Goal: Task Accomplishment & Management: Use online tool/utility

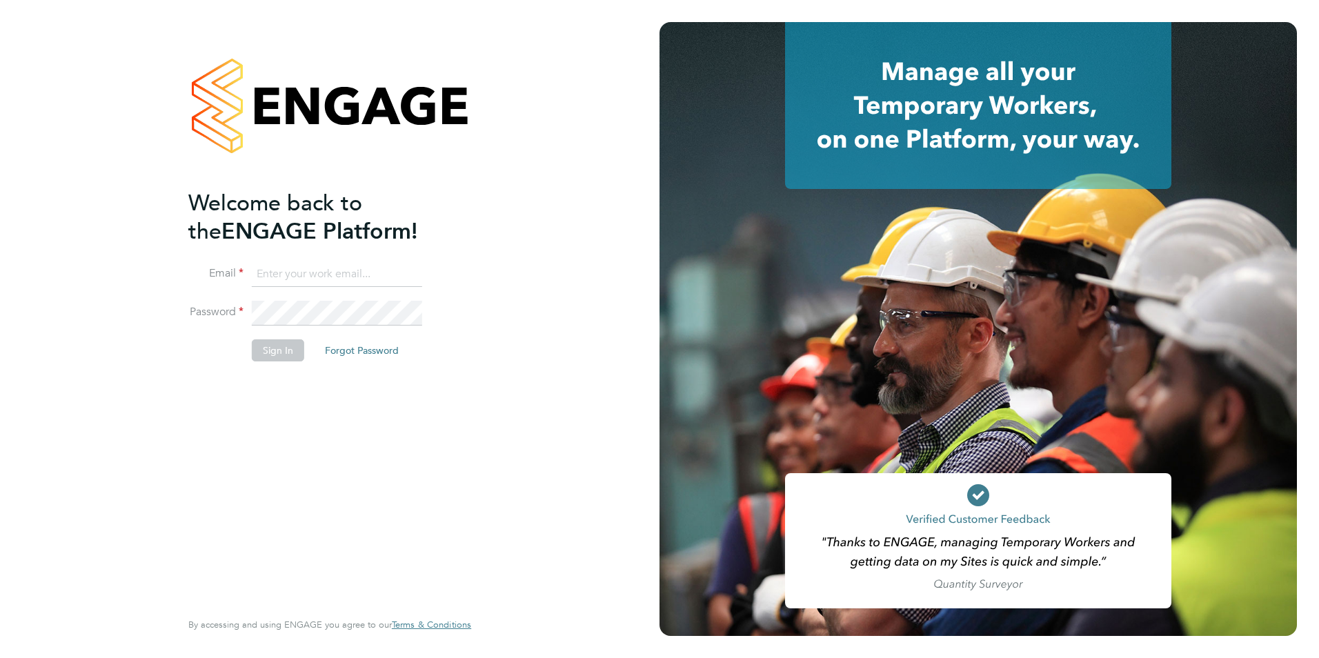
type input "[PERSON_NAME][EMAIL_ADDRESS][DOMAIN_NAME]"
click at [273, 353] on button "Sign In" at bounding box center [278, 350] width 52 height 22
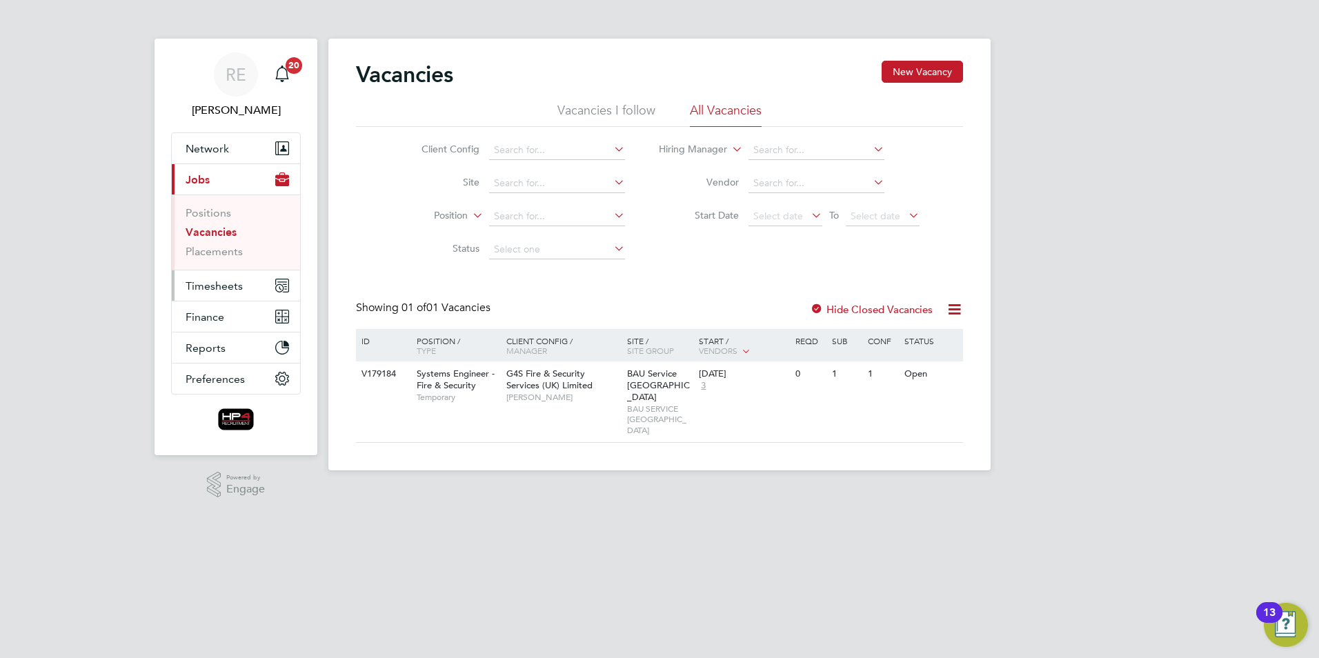
click at [219, 284] on span "Timesheets" at bounding box center [214, 285] width 57 height 13
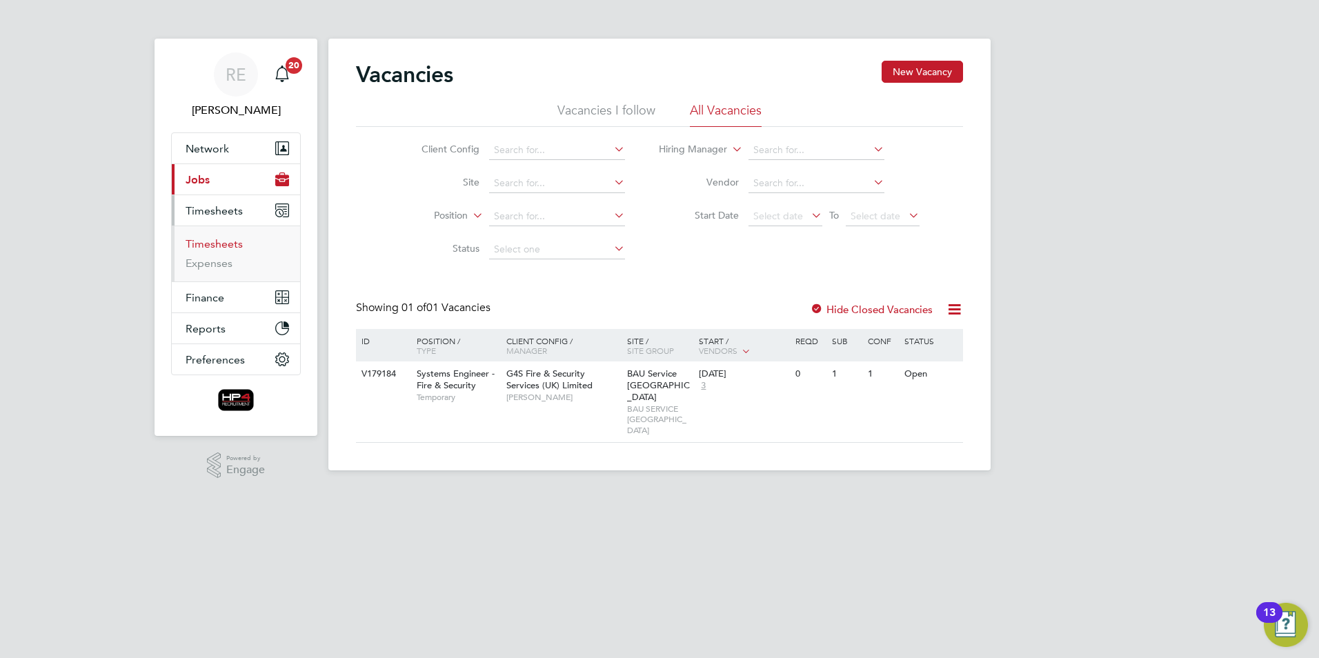
click at [217, 249] on link "Timesheets" at bounding box center [214, 243] width 57 height 13
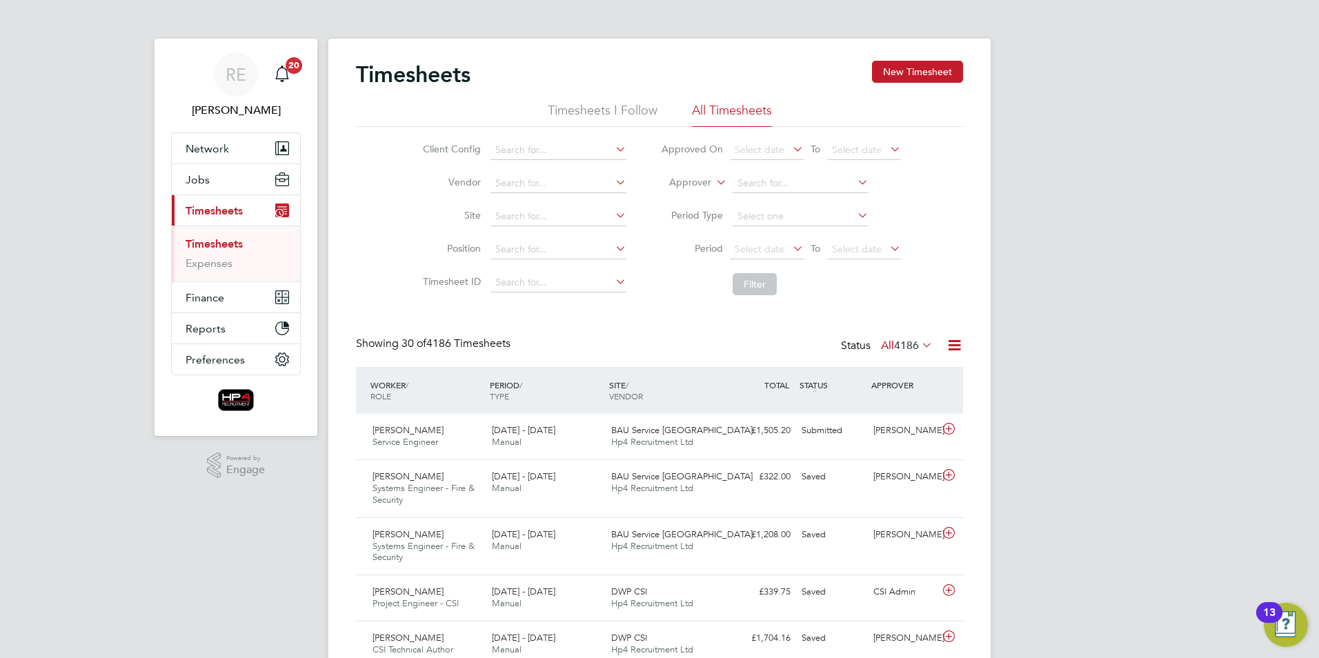
click at [790, 249] on icon at bounding box center [790, 248] width 0 height 19
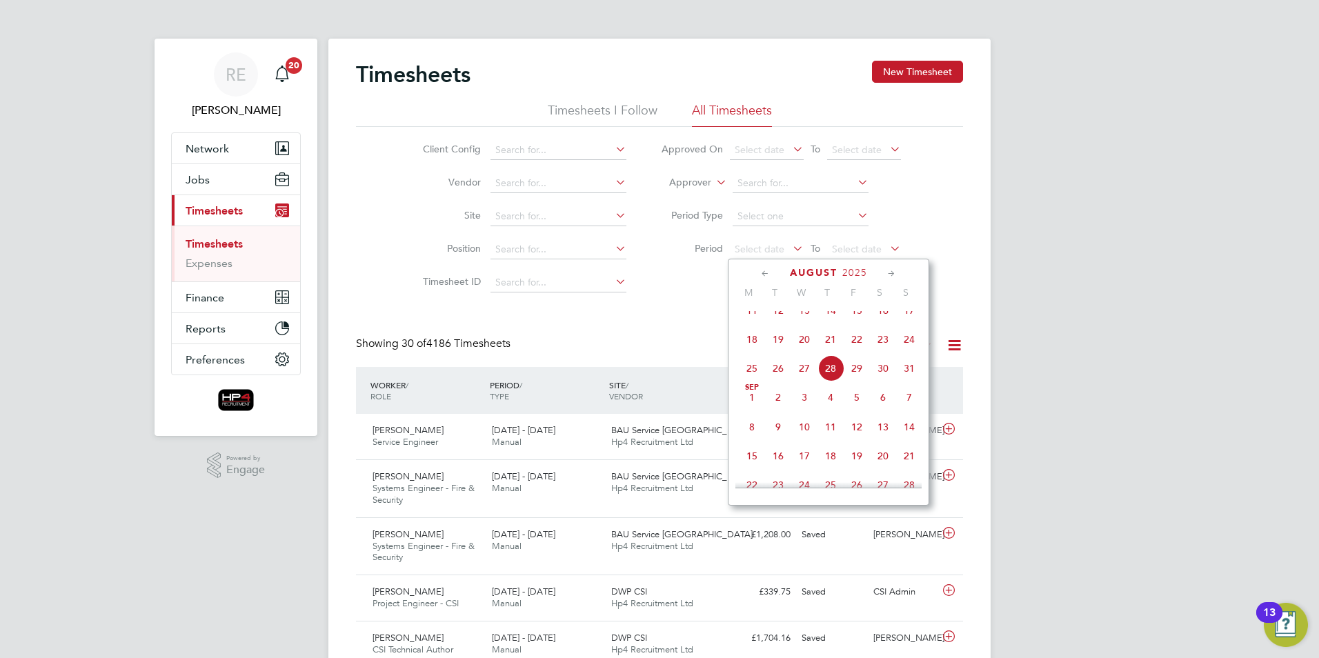
click at [911, 323] on span "17" at bounding box center [909, 310] width 26 height 26
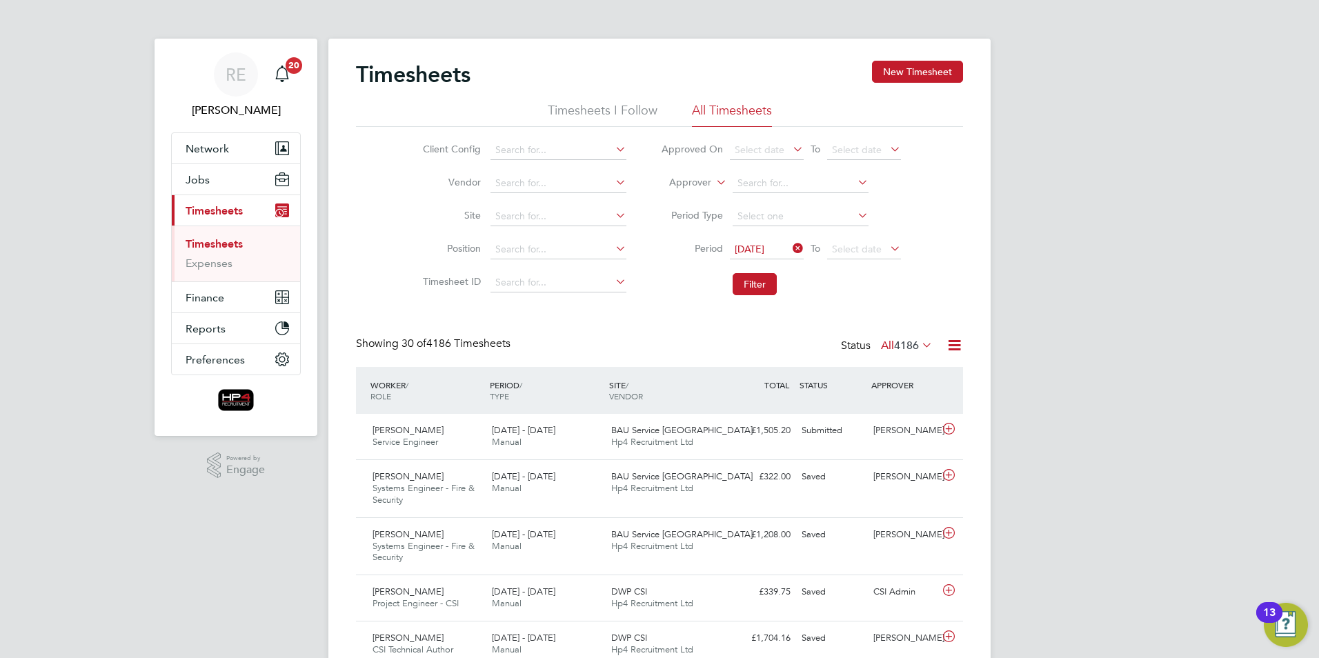
click at [790, 241] on icon at bounding box center [790, 248] width 0 height 19
click at [790, 247] on icon at bounding box center [790, 248] width 0 height 19
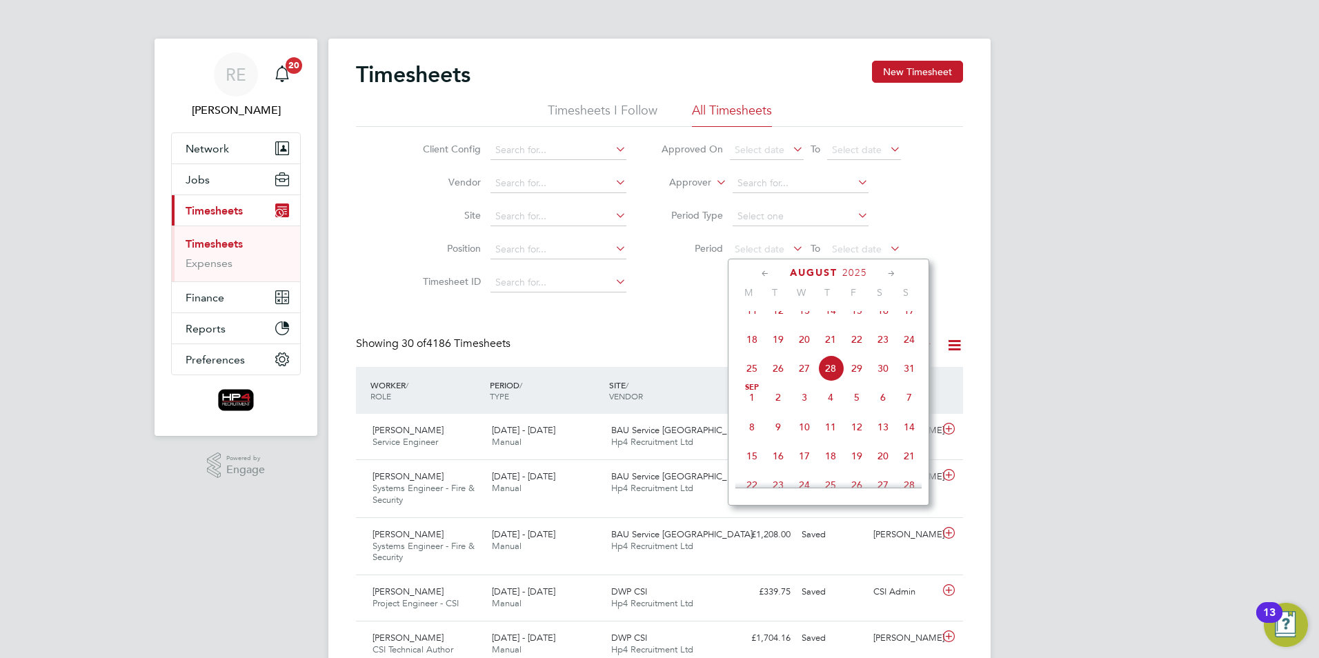
click at [752, 324] on span "11" at bounding box center [752, 310] width 26 height 26
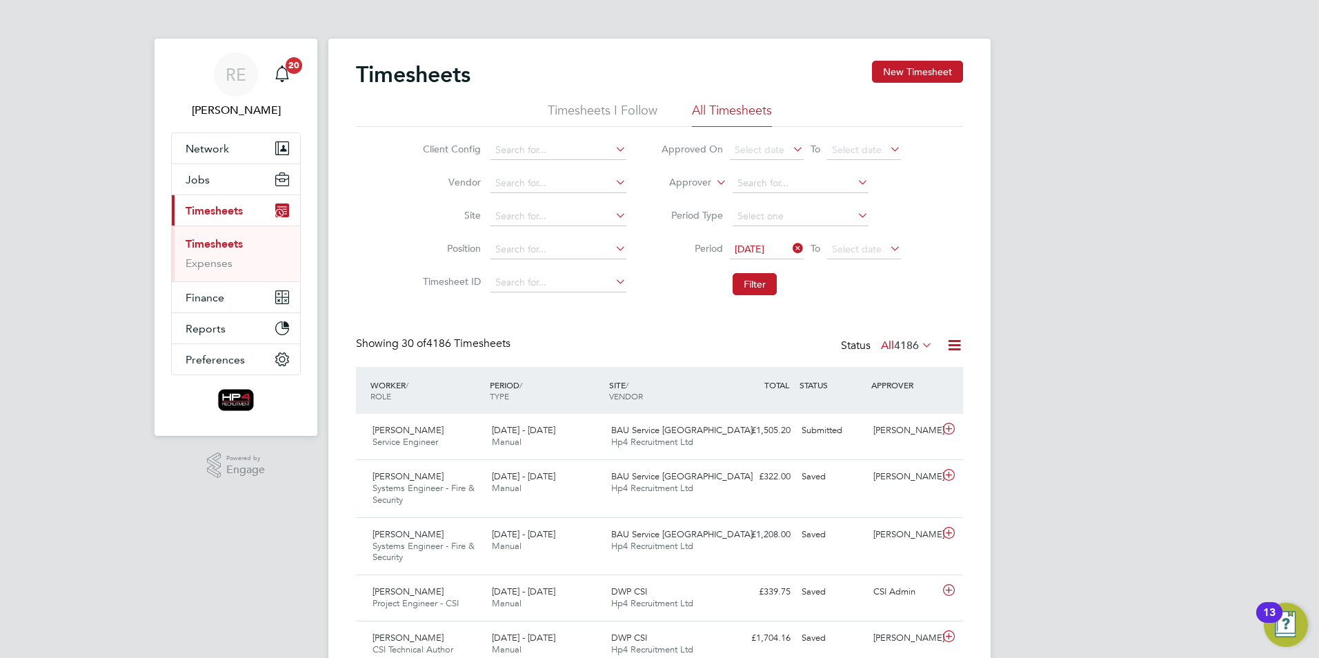
click at [887, 250] on icon at bounding box center [887, 248] width 0 height 19
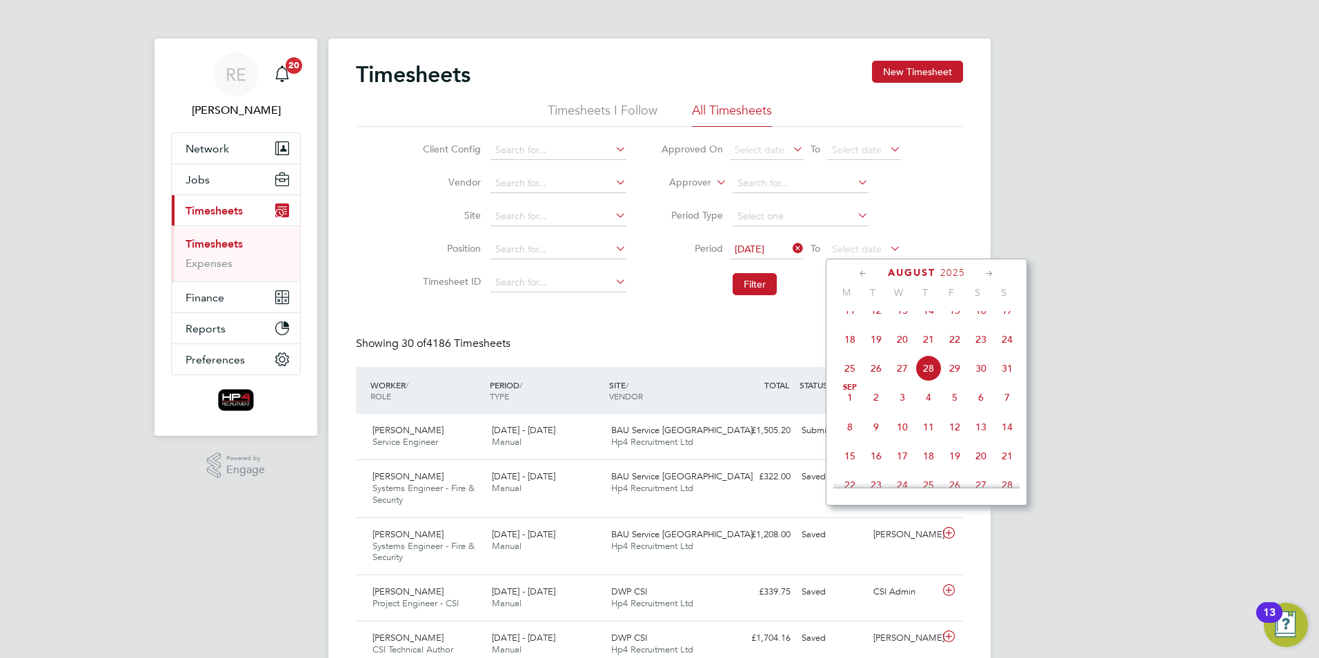
click at [1013, 324] on span "17" at bounding box center [1007, 310] width 26 height 26
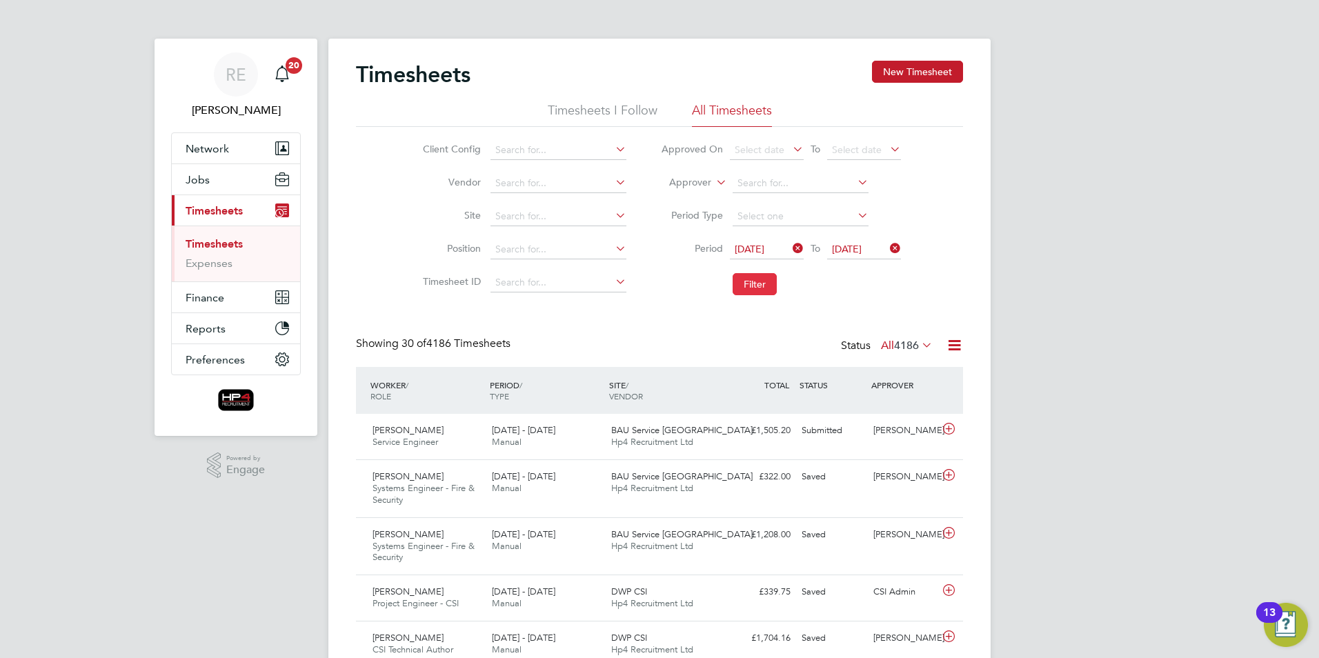
click at [751, 282] on button "Filter" at bounding box center [755, 284] width 44 height 22
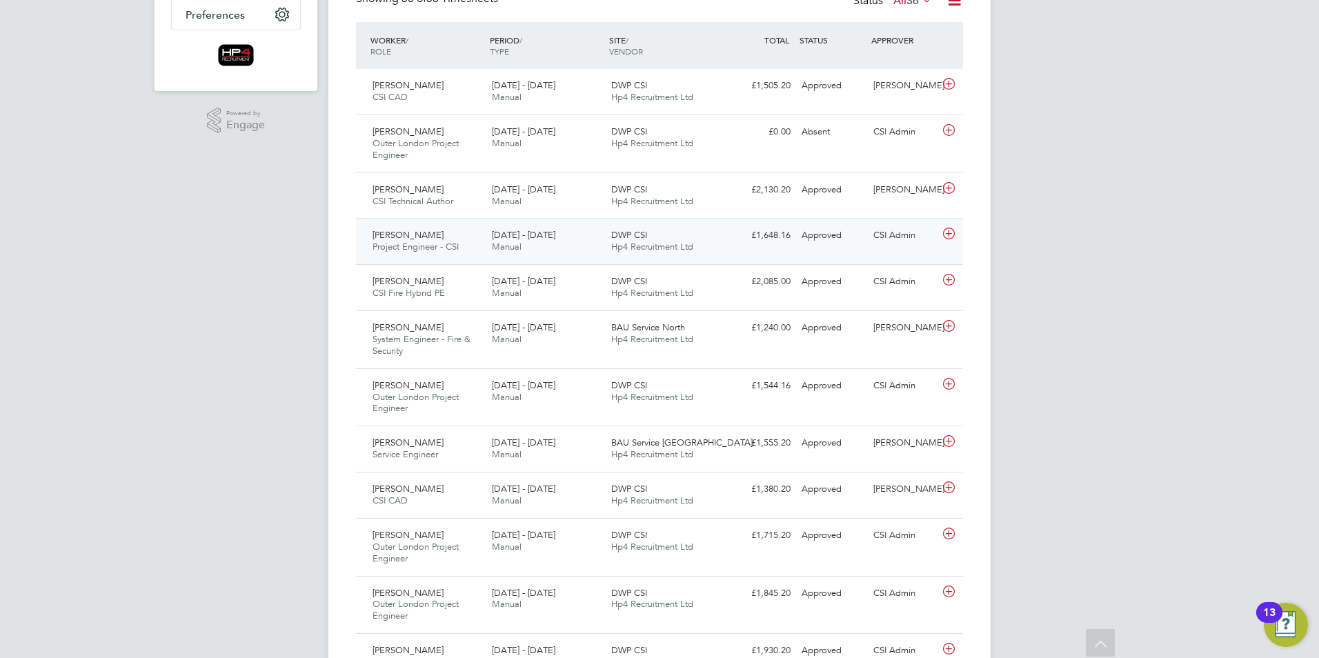
click at [415, 245] on span "Project Engineer - CSI" at bounding box center [415, 247] width 86 height 12
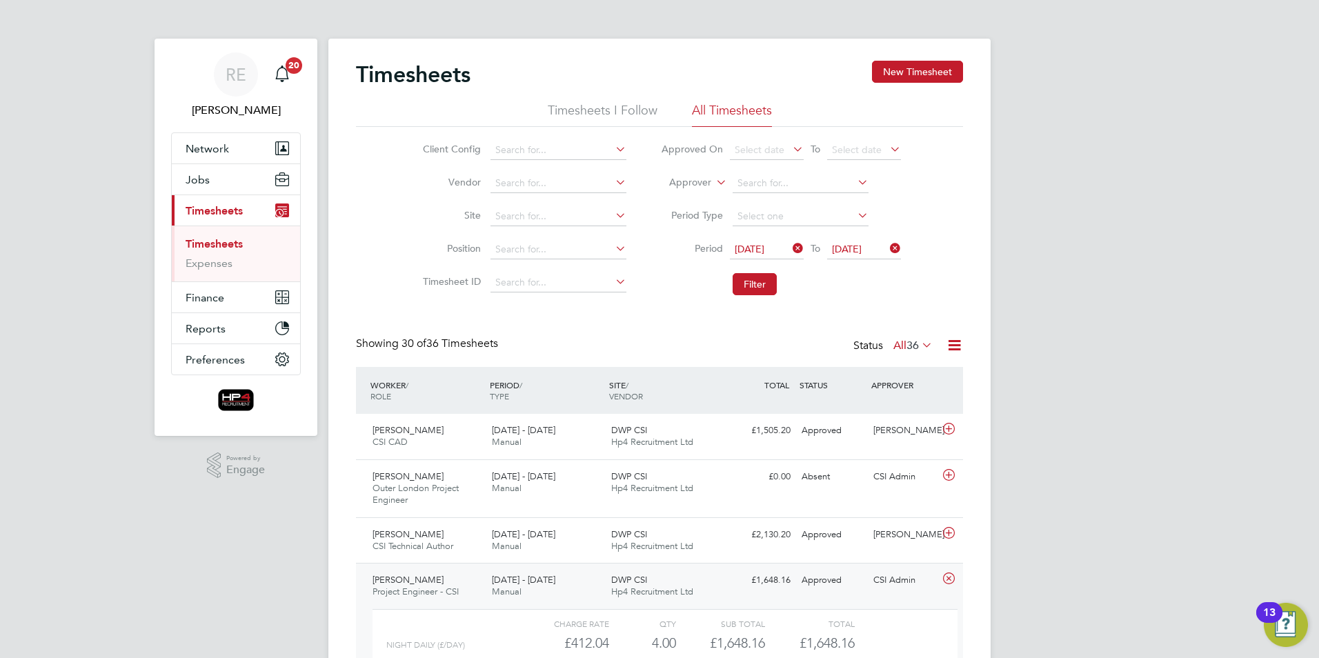
click at [790, 246] on icon at bounding box center [790, 248] width 0 height 19
click at [887, 246] on icon at bounding box center [887, 248] width 0 height 19
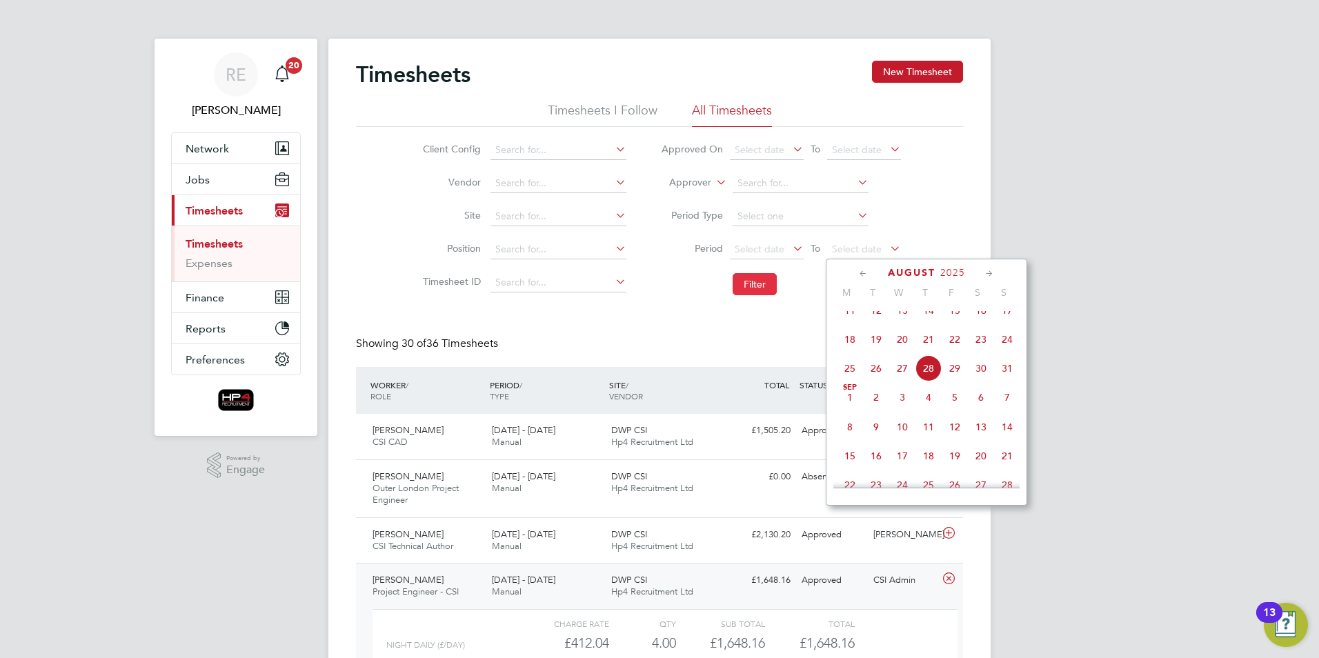
click at [752, 281] on button "Filter" at bounding box center [755, 284] width 44 height 22
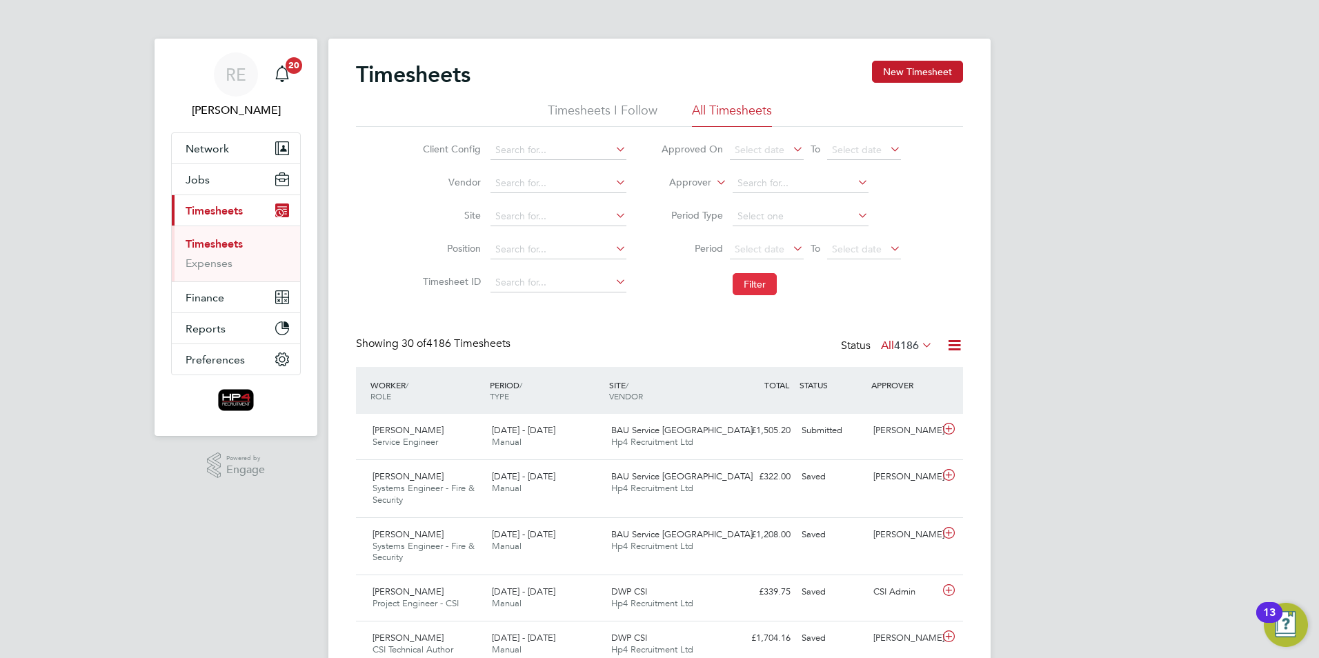
click at [764, 292] on button "Filter" at bounding box center [755, 284] width 44 height 22
click at [790, 250] on icon at bounding box center [790, 248] width 0 height 19
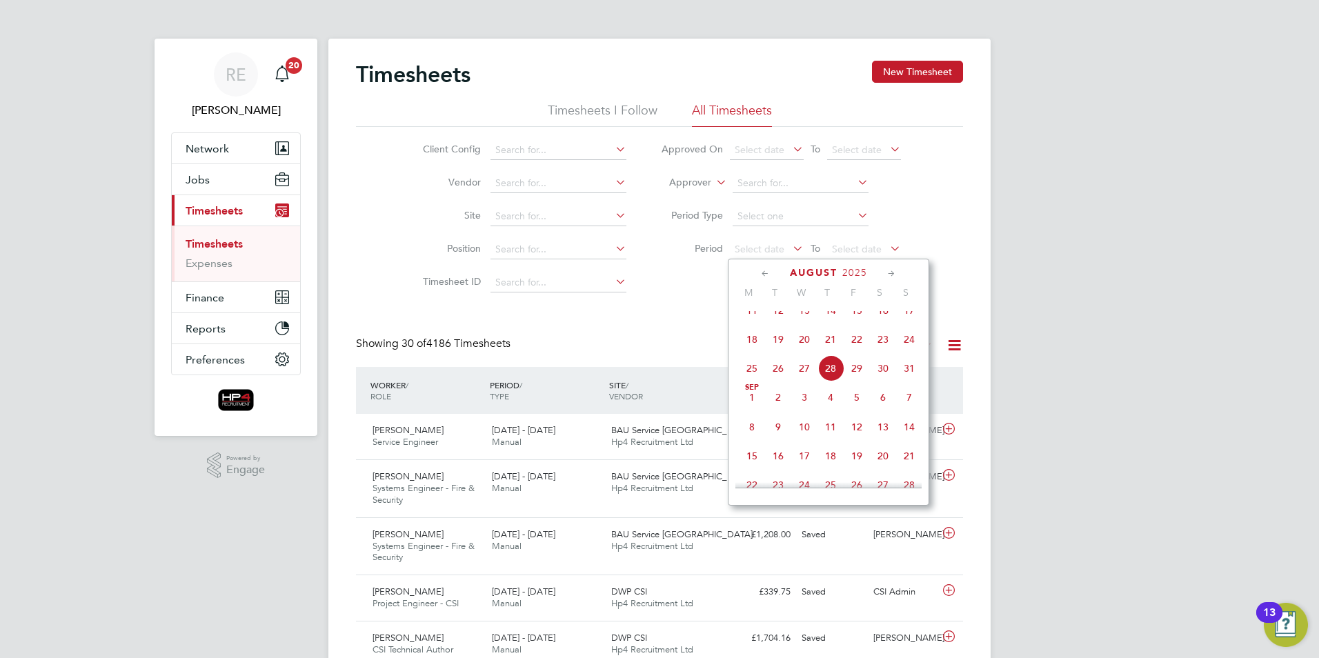
click at [764, 274] on icon at bounding box center [765, 273] width 13 height 15
click at [890, 269] on icon at bounding box center [891, 273] width 13 height 15
click at [750, 352] on span "4" at bounding box center [752, 342] width 26 height 26
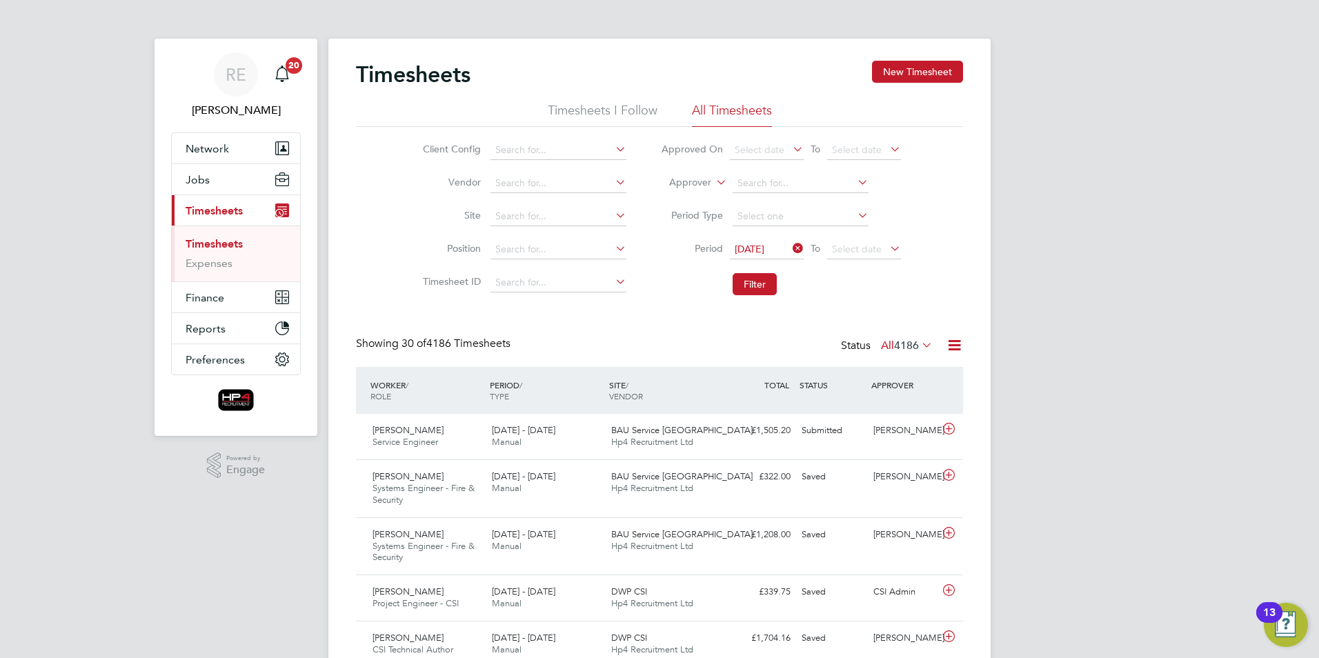
click at [887, 248] on icon at bounding box center [887, 248] width 0 height 19
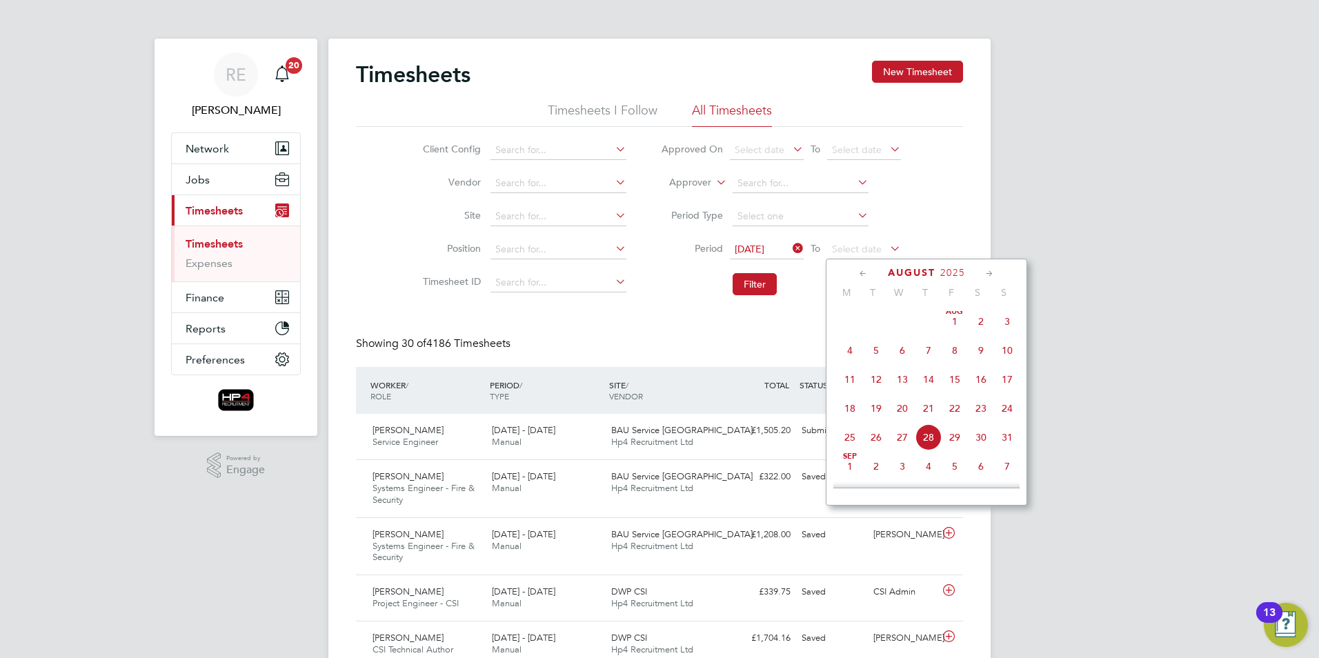
click at [1003, 362] on span "10" at bounding box center [1007, 350] width 26 height 26
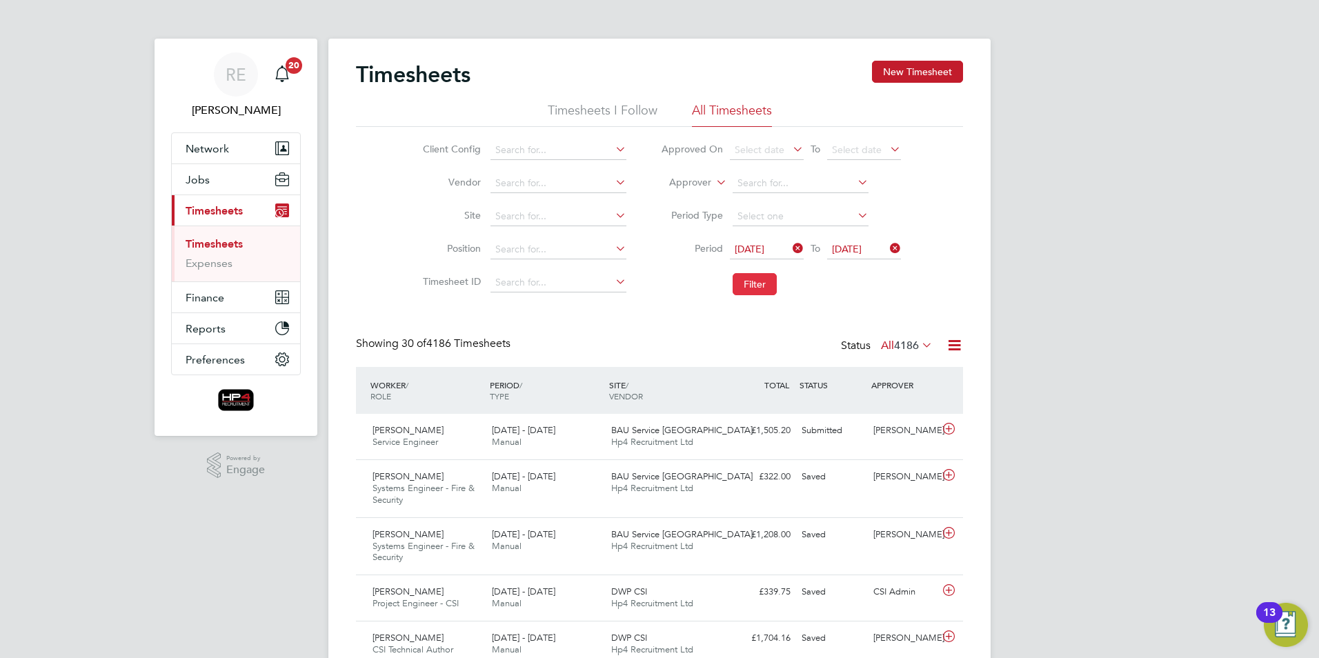
click at [754, 286] on button "Filter" at bounding box center [755, 284] width 44 height 22
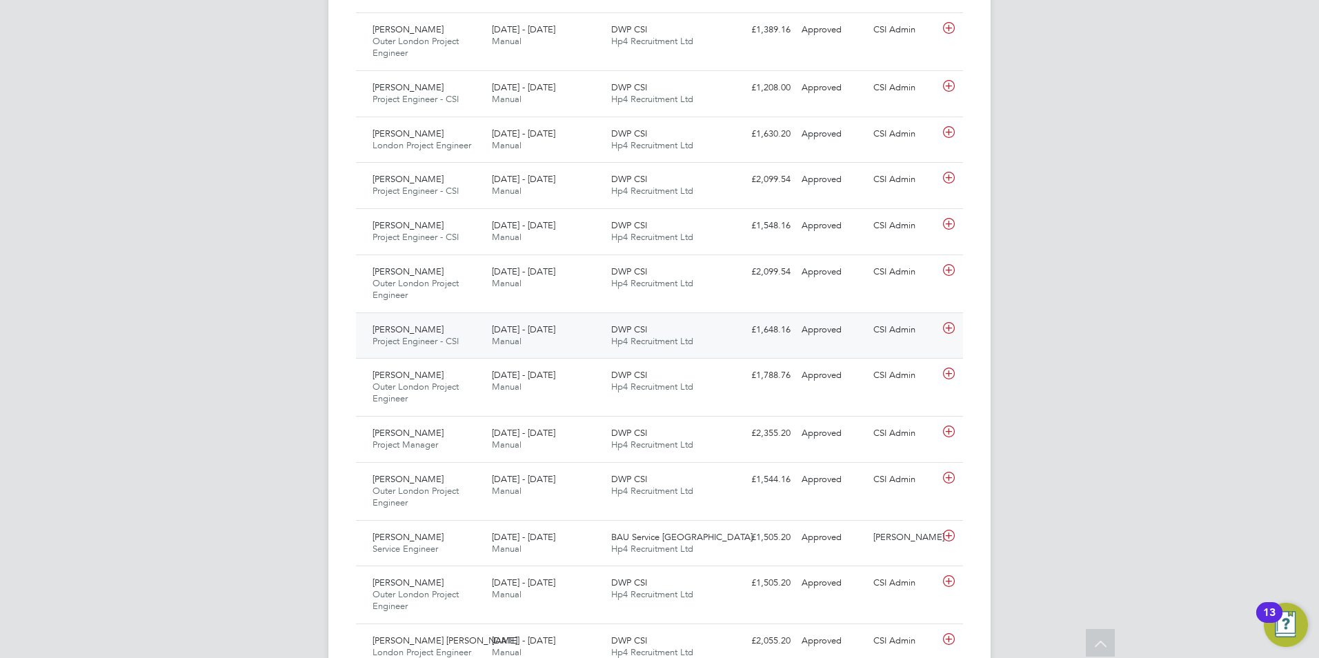
click at [460, 330] on div "Nathan Saddington Project Engineer - CSI 4 - 10 Aug 2025" at bounding box center [426, 336] width 119 height 34
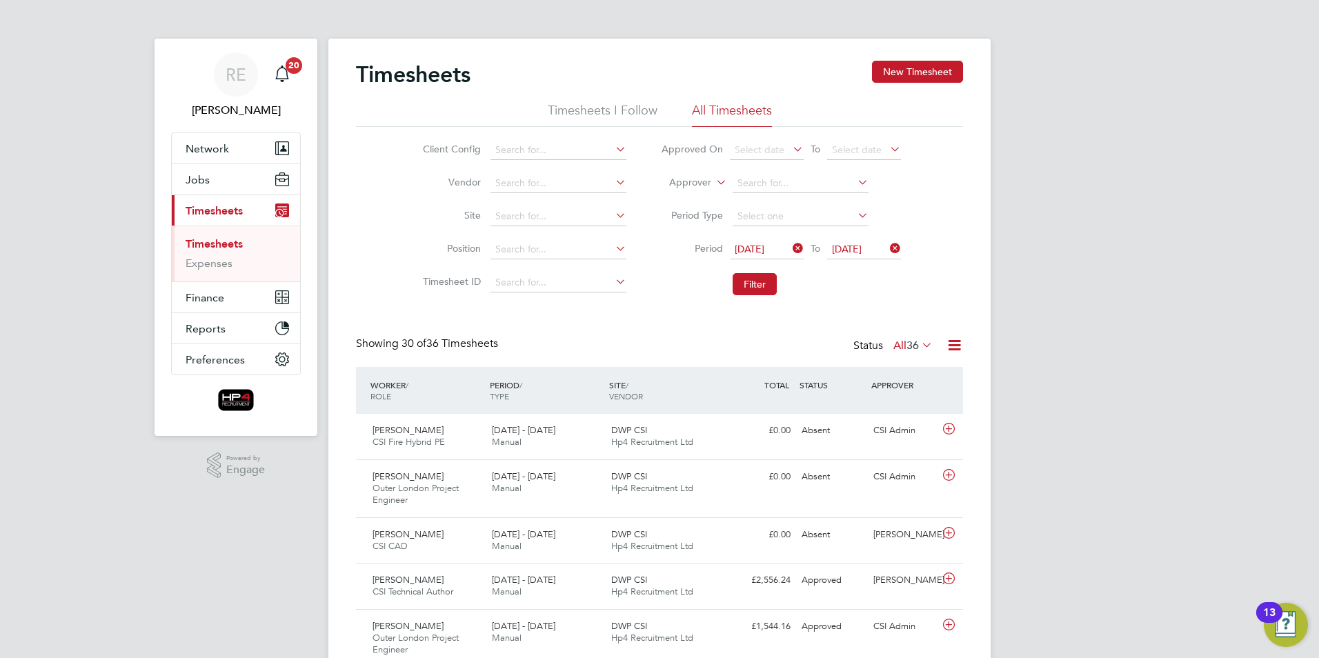
click at [887, 244] on icon at bounding box center [887, 248] width 0 height 19
click at [790, 246] on icon at bounding box center [790, 248] width 0 height 19
click at [757, 286] on button "Filter" at bounding box center [755, 284] width 44 height 22
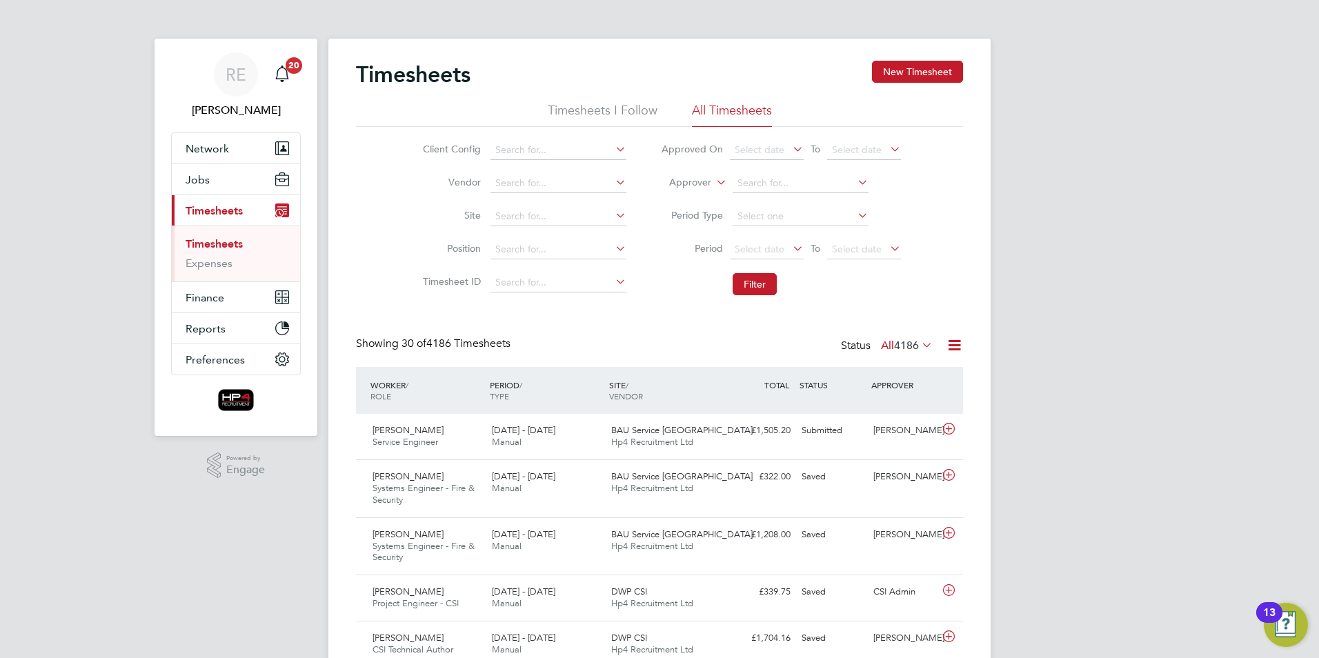
click at [790, 247] on icon at bounding box center [790, 248] width 0 height 19
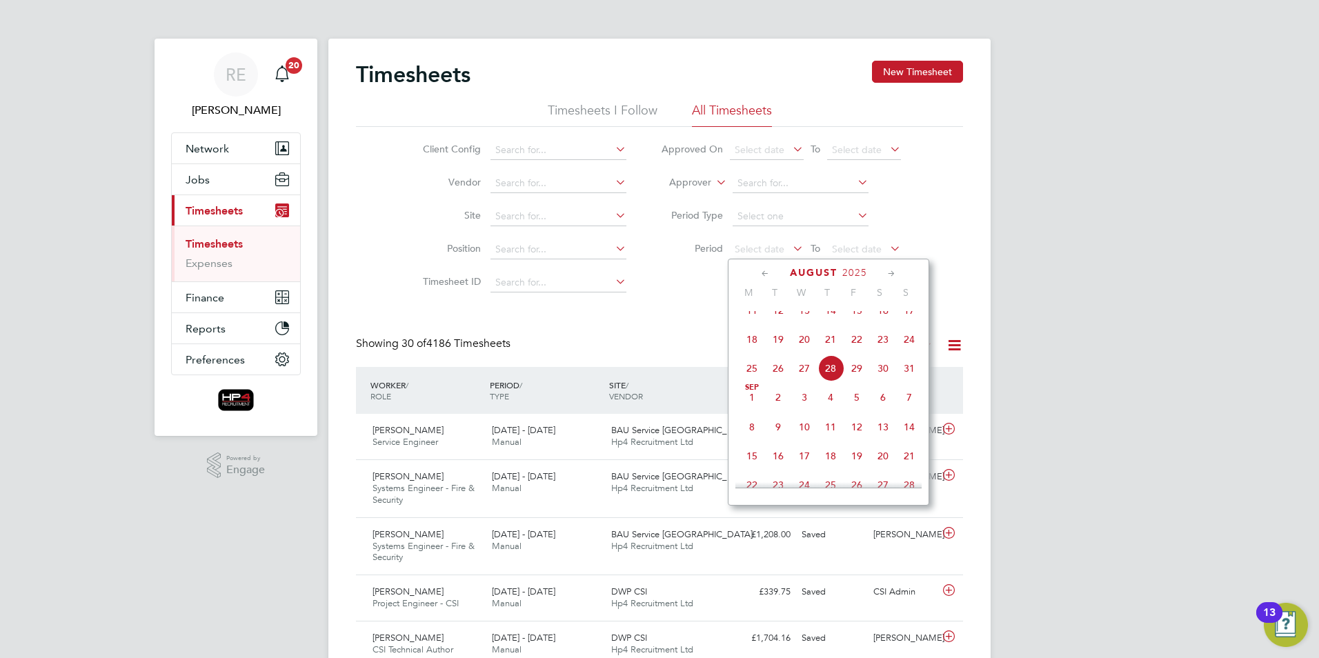
click at [769, 270] on icon at bounding box center [765, 273] width 13 height 15
click at [768, 270] on icon at bounding box center [765, 273] width 13 height 15
click at [752, 440] on span "23" at bounding box center [752, 437] width 26 height 26
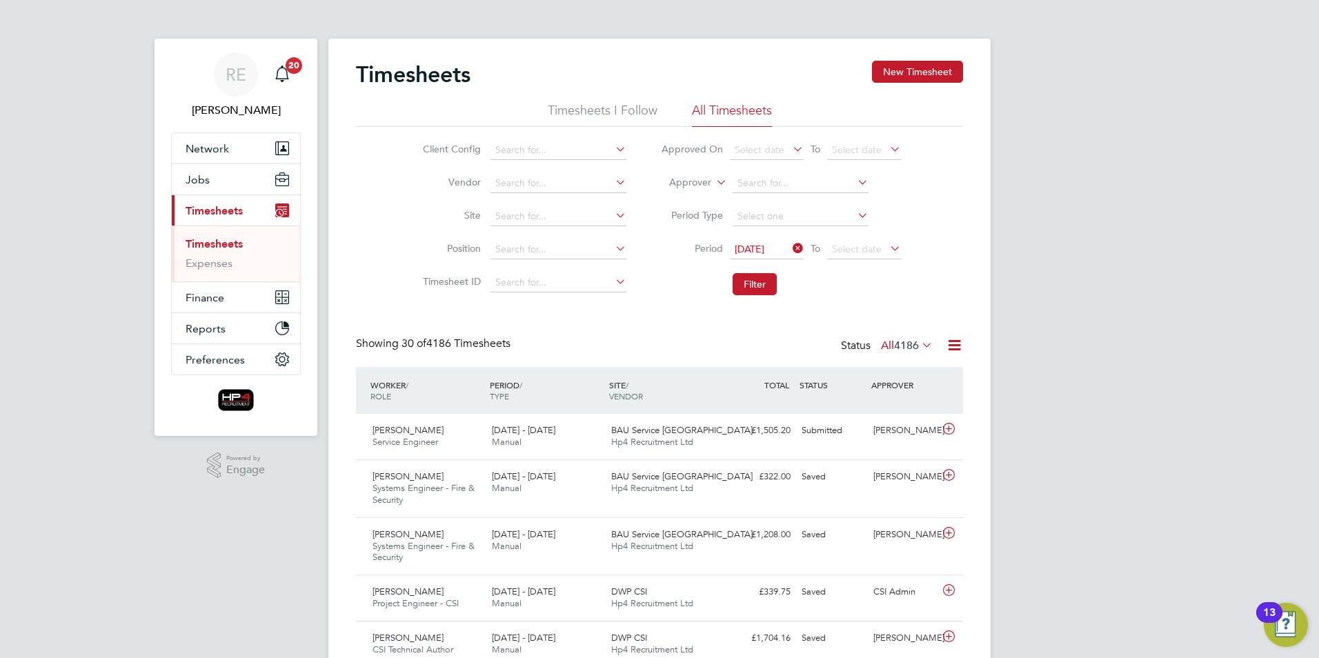
click at [887, 244] on icon at bounding box center [887, 248] width 0 height 19
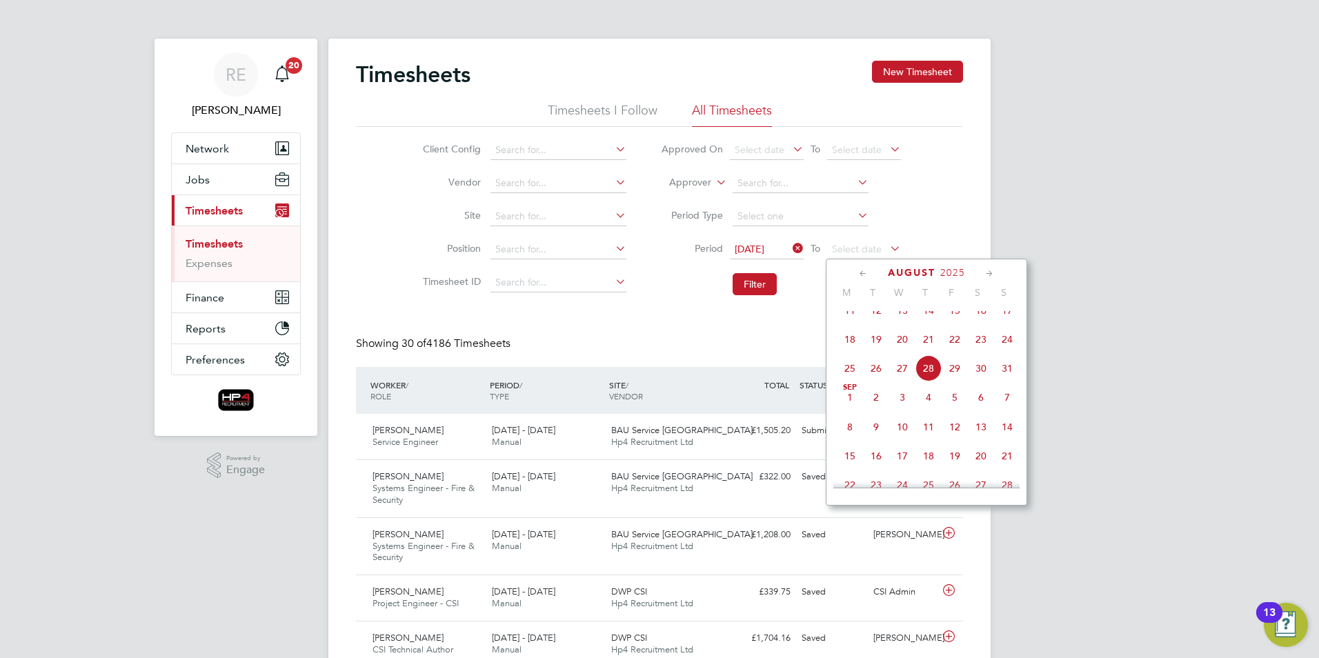
click at [861, 271] on icon at bounding box center [863, 273] width 13 height 15
click at [861, 272] on icon at bounding box center [863, 273] width 13 height 15
click at [1006, 441] on span "29" at bounding box center [1007, 437] width 26 height 26
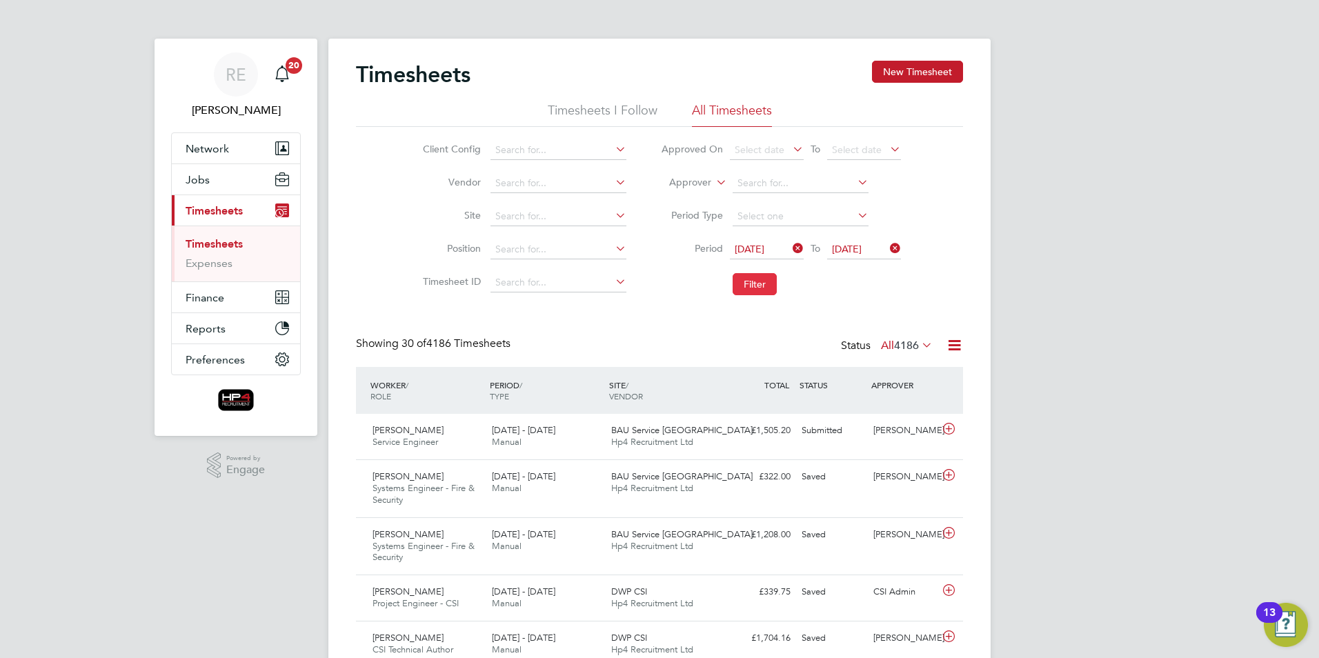
click at [752, 287] on button "Filter" at bounding box center [755, 284] width 44 height 22
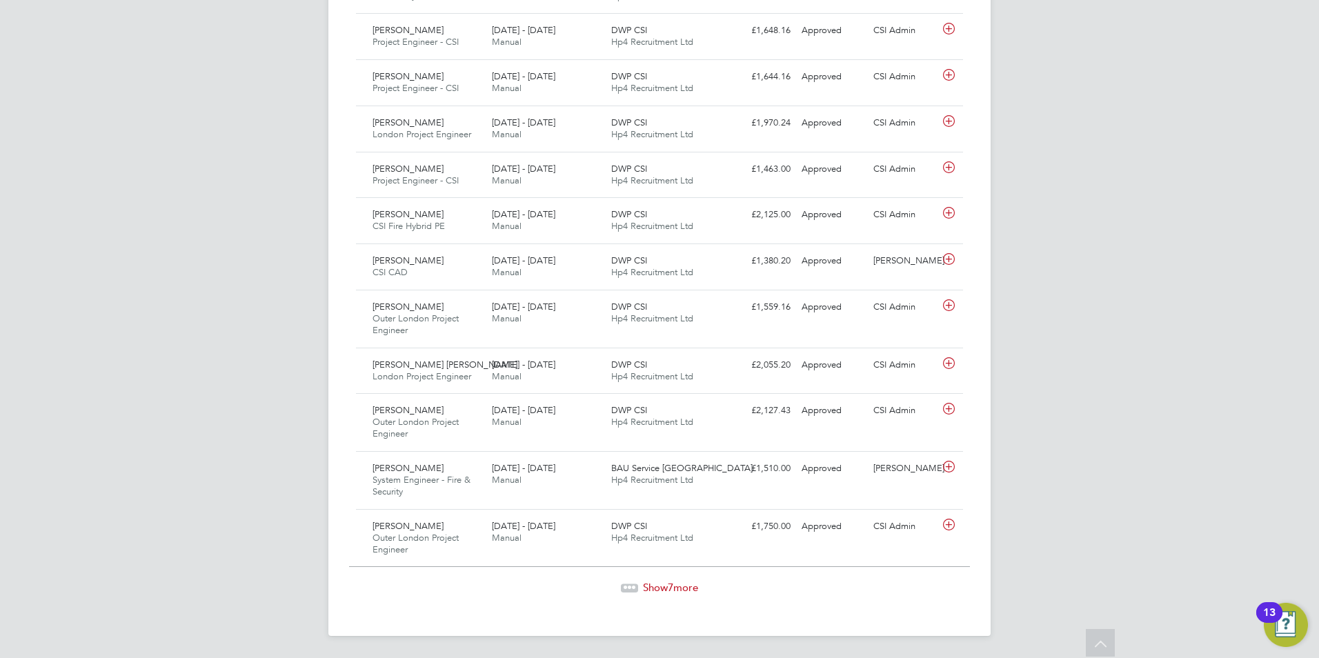
click at [666, 586] on span "Show 7 more" at bounding box center [670, 587] width 55 height 13
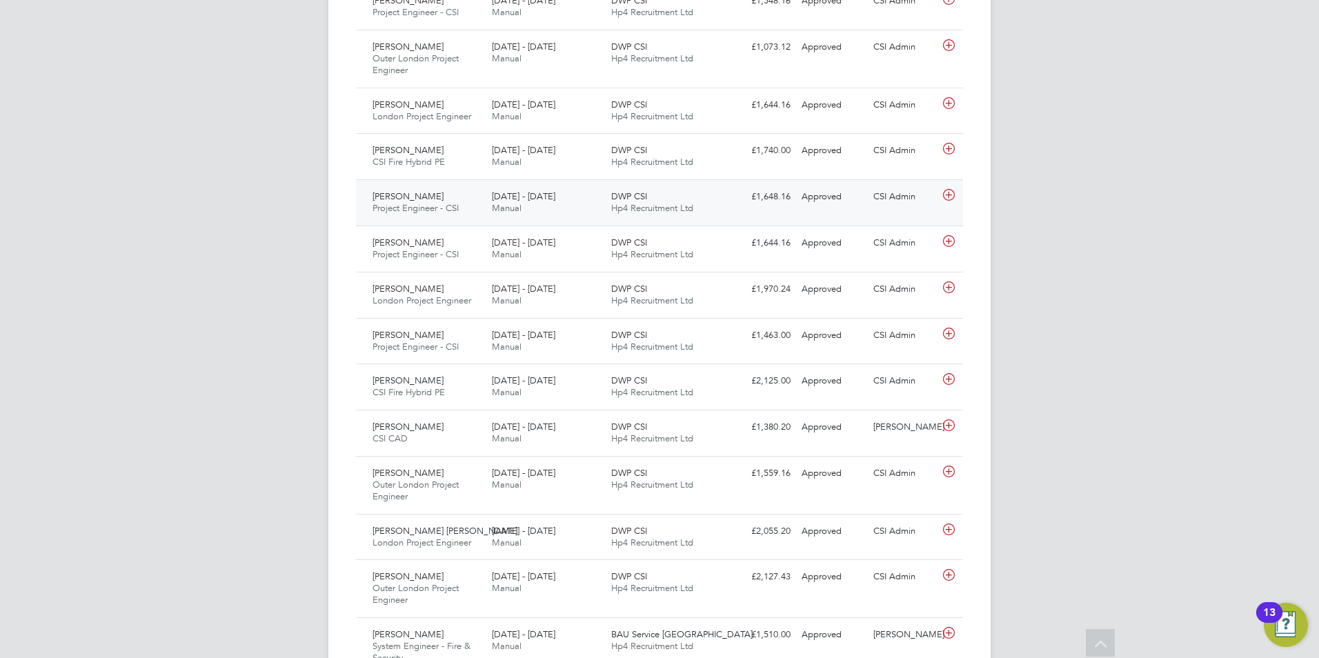
click at [431, 206] on span "Project Engineer - CSI" at bounding box center [415, 208] width 86 height 12
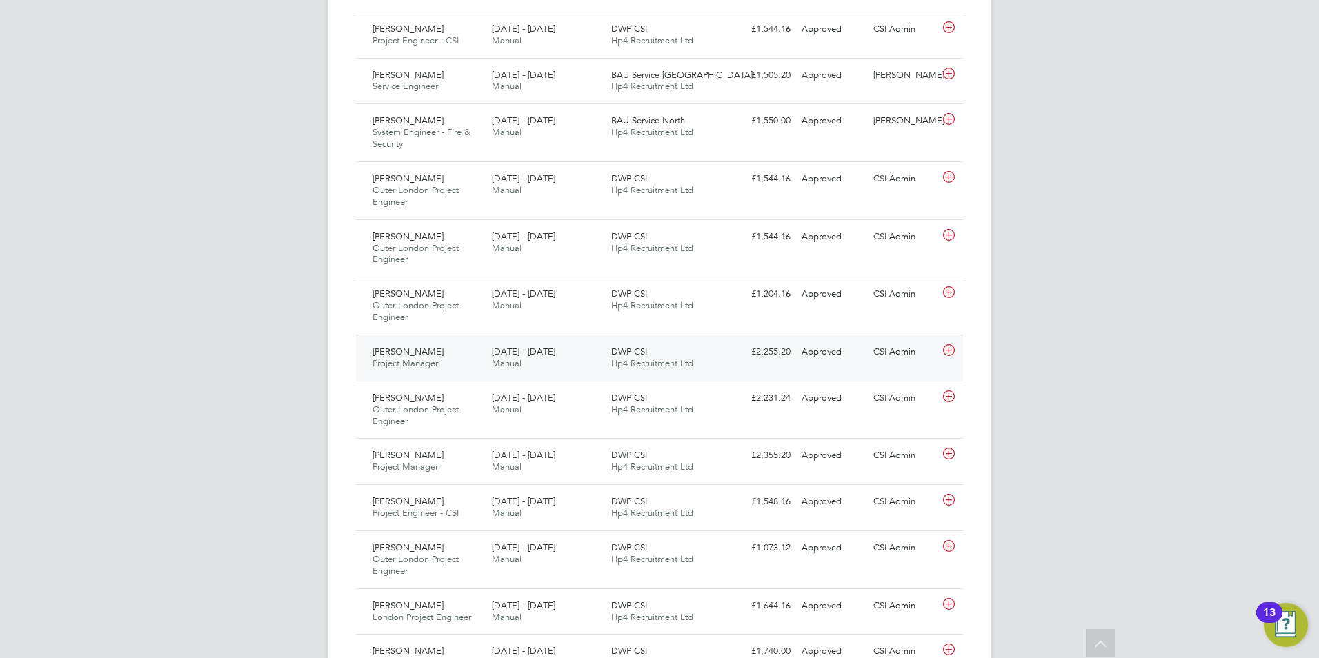
scroll to position [966, 0]
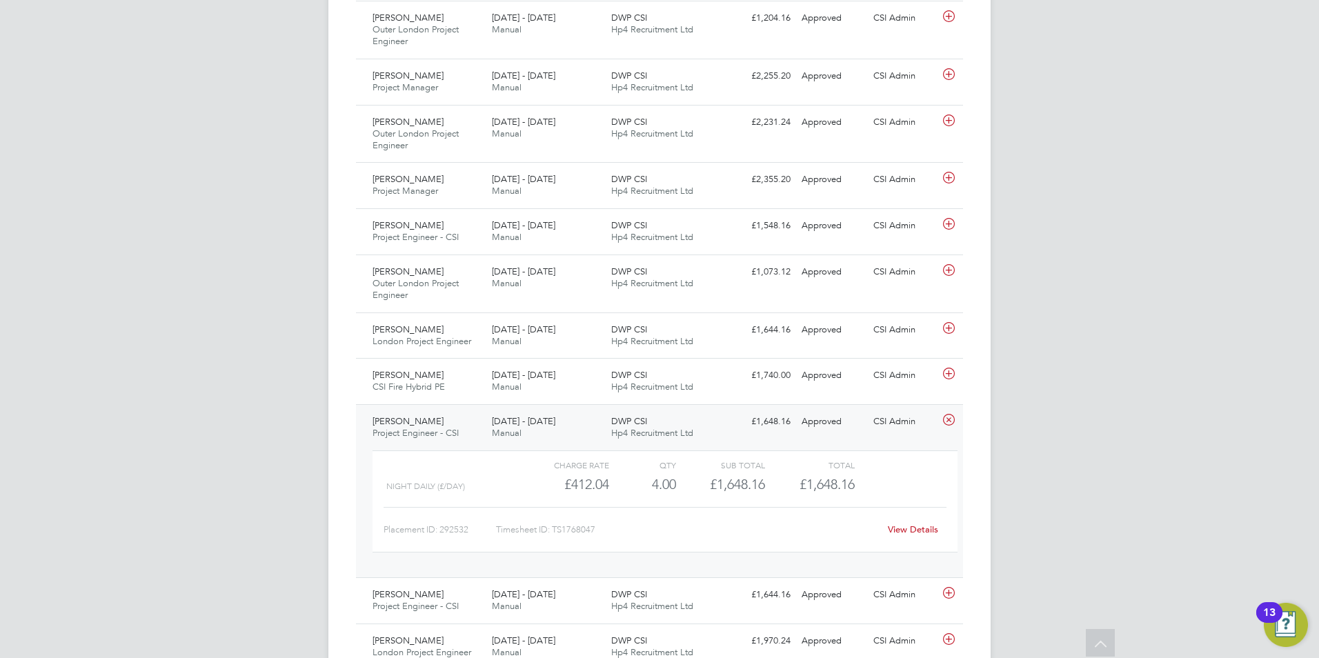
click at [895, 530] on link "View Details" at bounding box center [913, 530] width 50 height 12
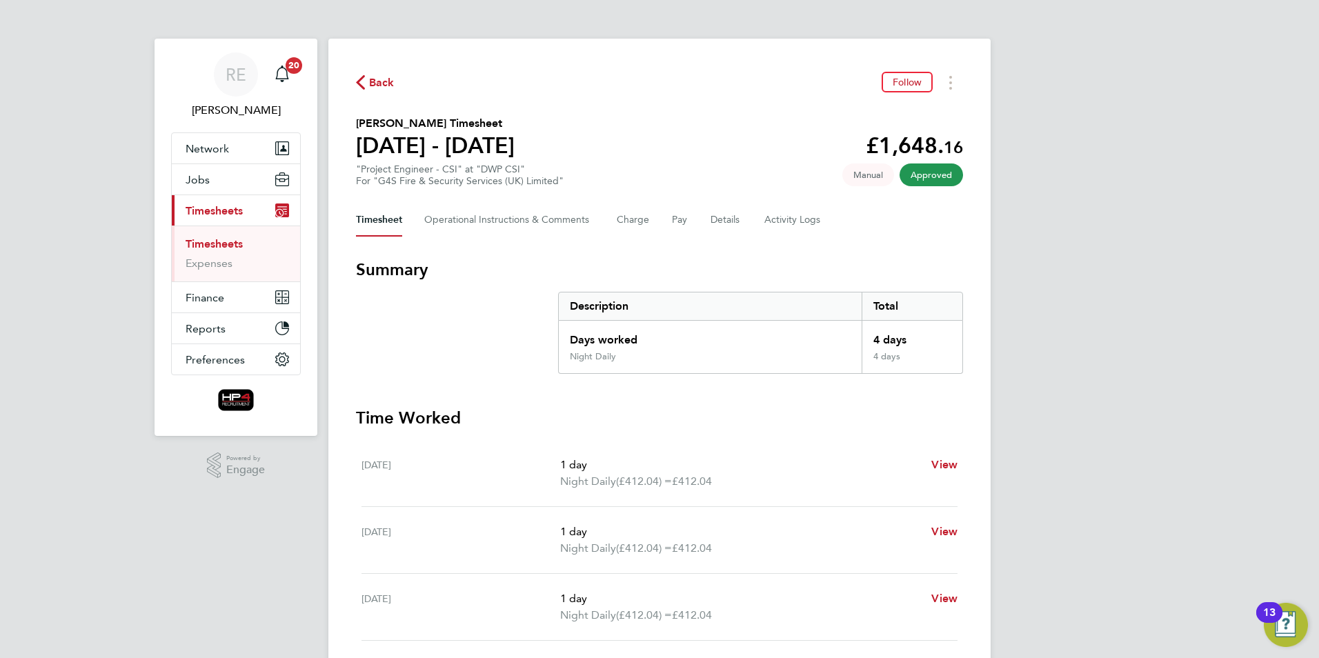
click at [380, 77] on span "Back" at bounding box center [382, 82] width 26 height 17
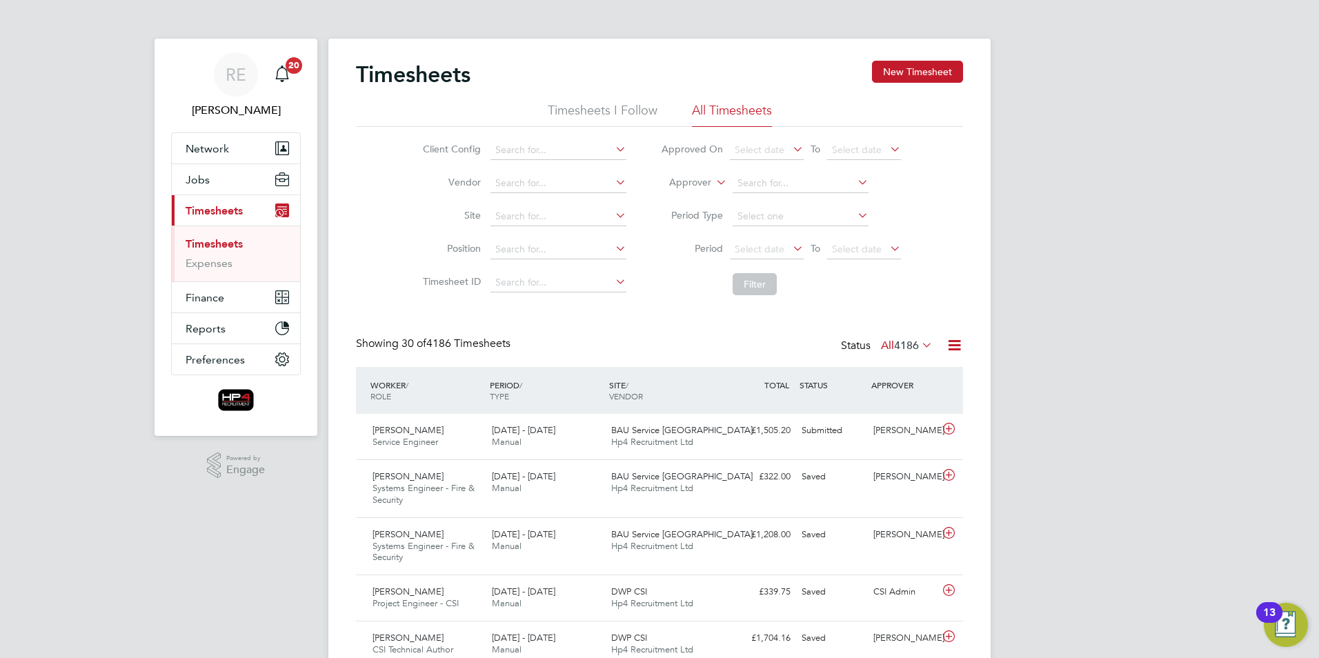
click at [790, 248] on icon at bounding box center [790, 248] width 0 height 19
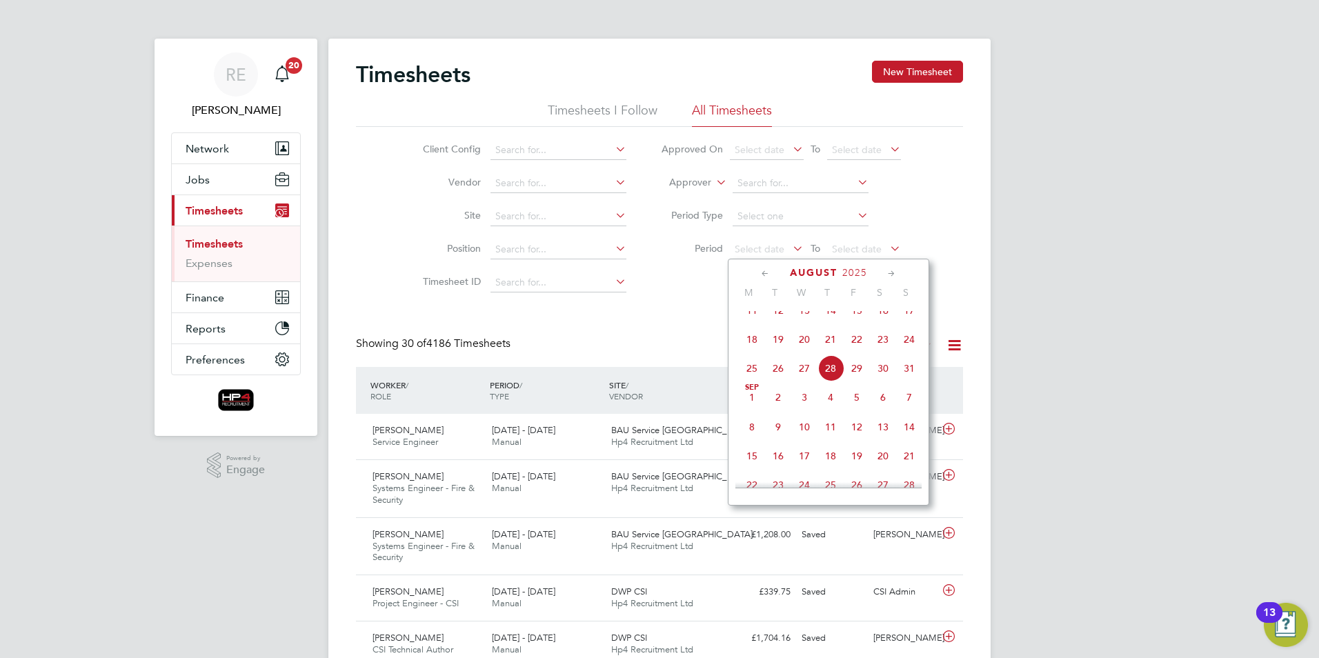
click at [764, 273] on icon at bounding box center [765, 273] width 13 height 15
click at [890, 270] on icon at bounding box center [891, 273] width 13 height 15
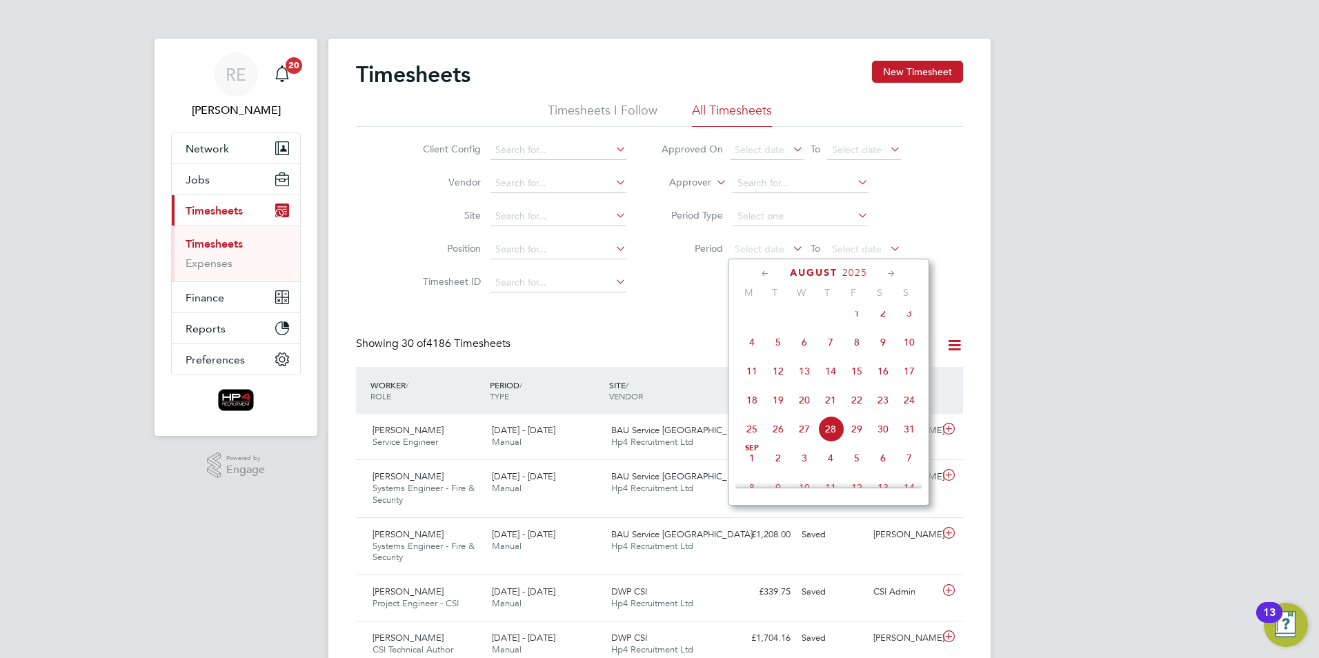
click at [890, 270] on icon at bounding box center [891, 273] width 13 height 15
click at [763, 272] on icon at bounding box center [765, 273] width 13 height 15
click at [754, 409] on span "18" at bounding box center [752, 400] width 26 height 26
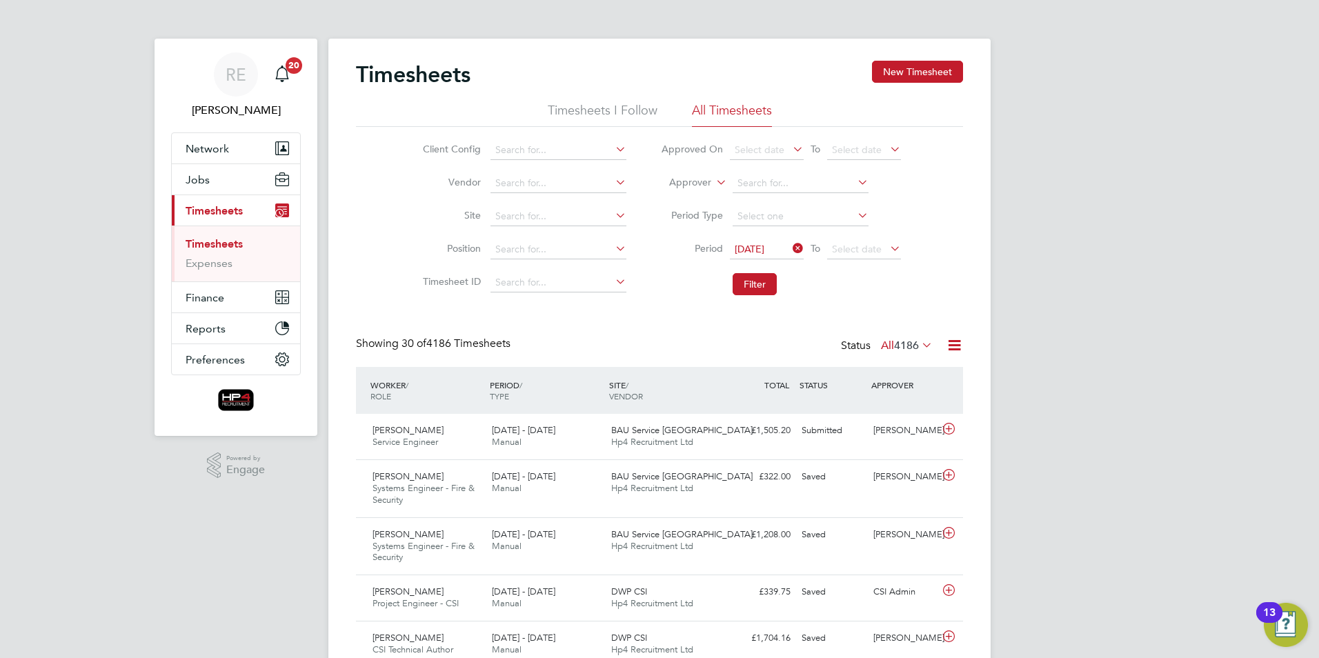
click at [887, 246] on icon at bounding box center [887, 248] width 0 height 19
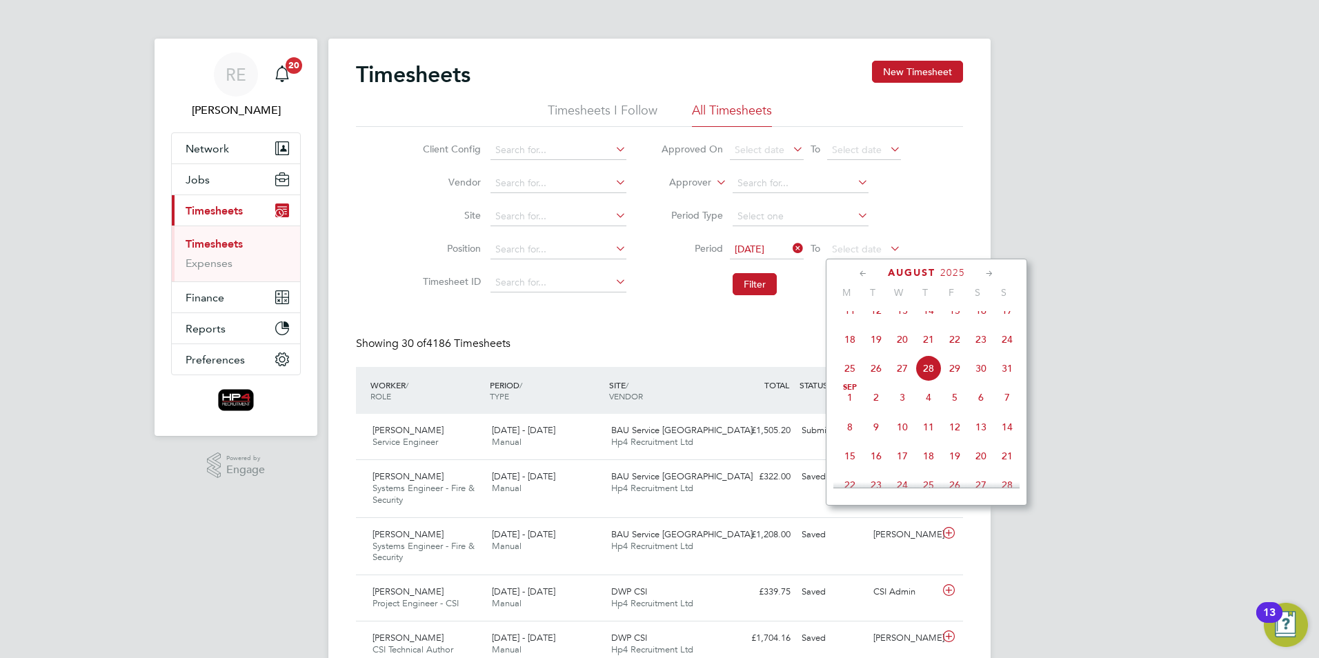
click at [1006, 350] on span "24" at bounding box center [1007, 339] width 26 height 26
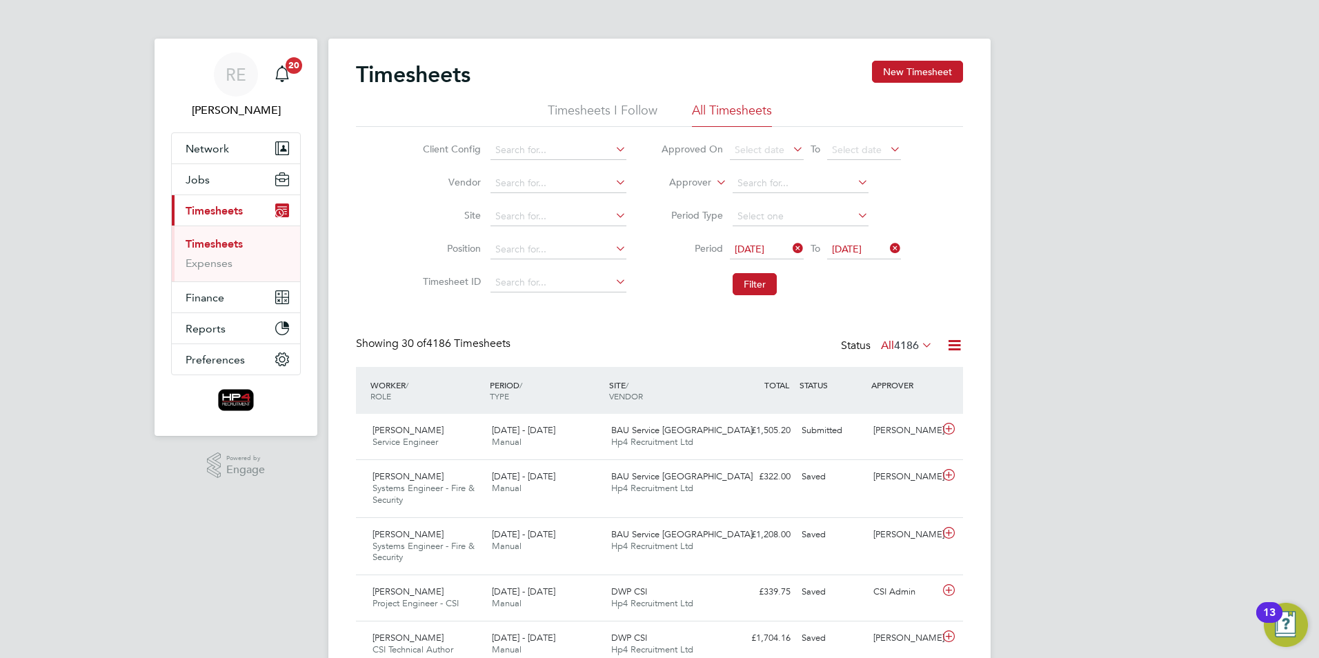
click at [790, 251] on icon at bounding box center [790, 248] width 0 height 19
click at [887, 250] on icon at bounding box center [887, 248] width 0 height 19
click at [790, 248] on icon at bounding box center [790, 248] width 0 height 19
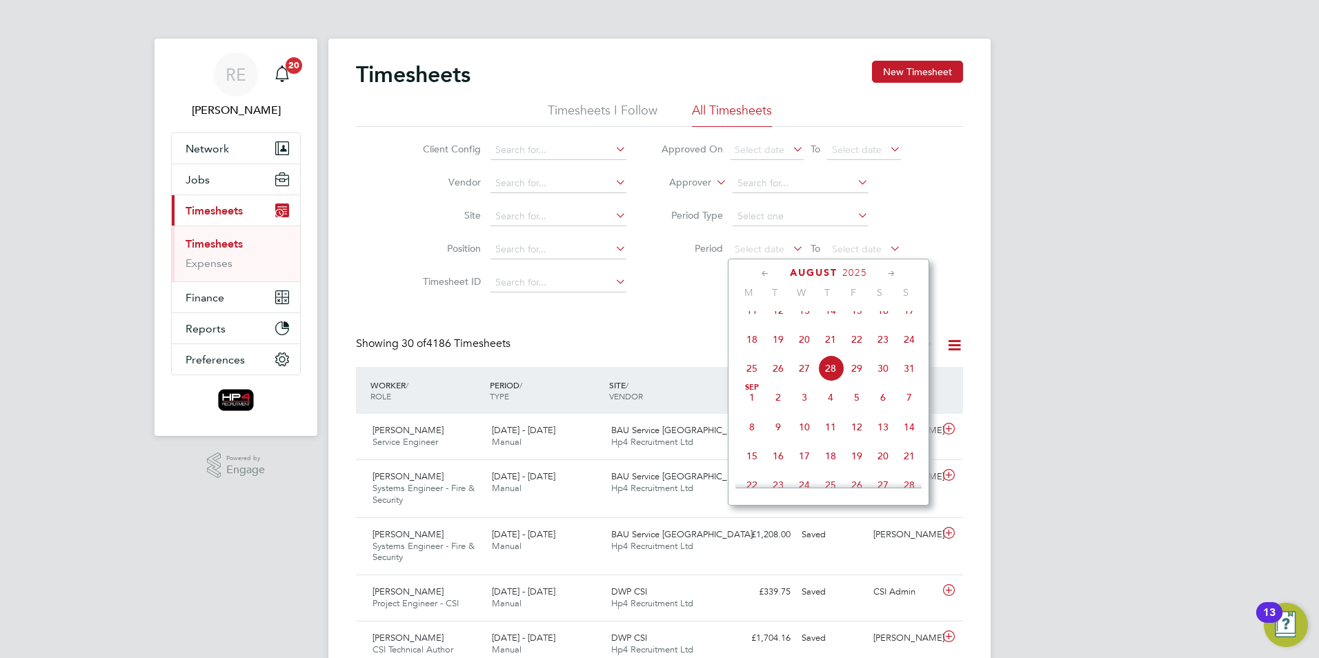
click at [766, 268] on icon at bounding box center [765, 273] width 13 height 15
click at [765, 270] on icon at bounding box center [765, 273] width 13 height 15
click at [754, 469] on span "30" at bounding box center [752, 466] width 26 height 26
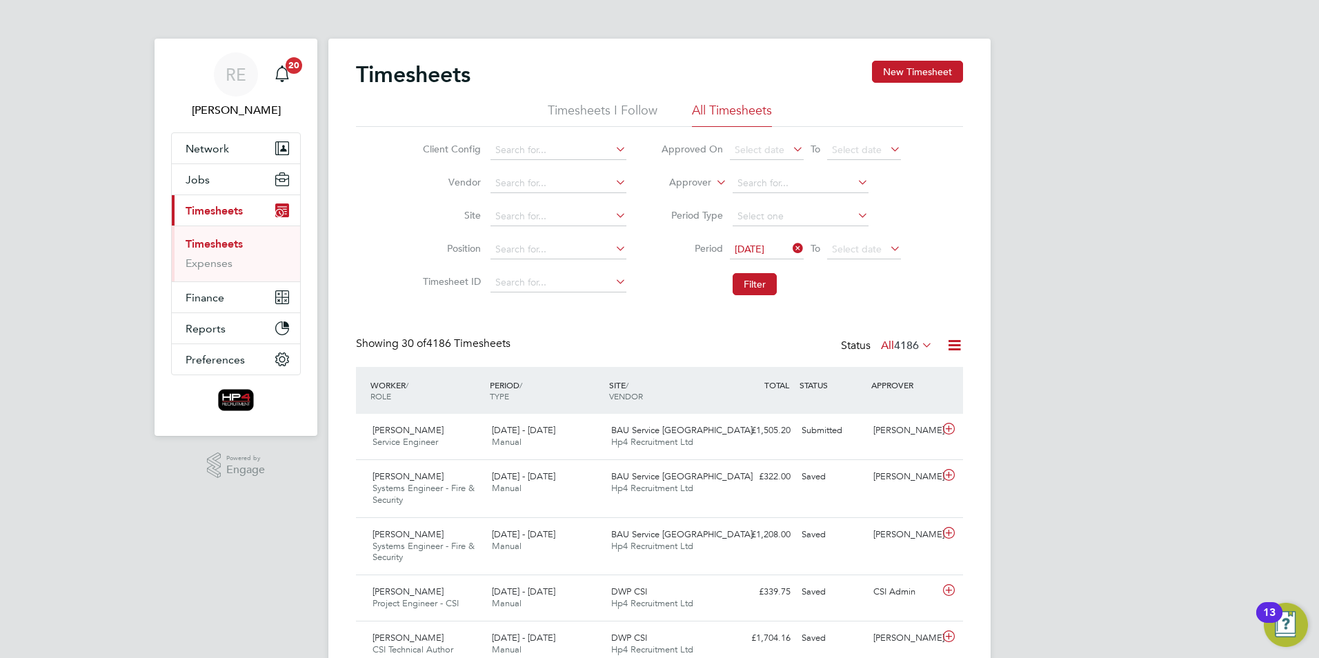
click at [887, 243] on icon at bounding box center [887, 248] width 0 height 19
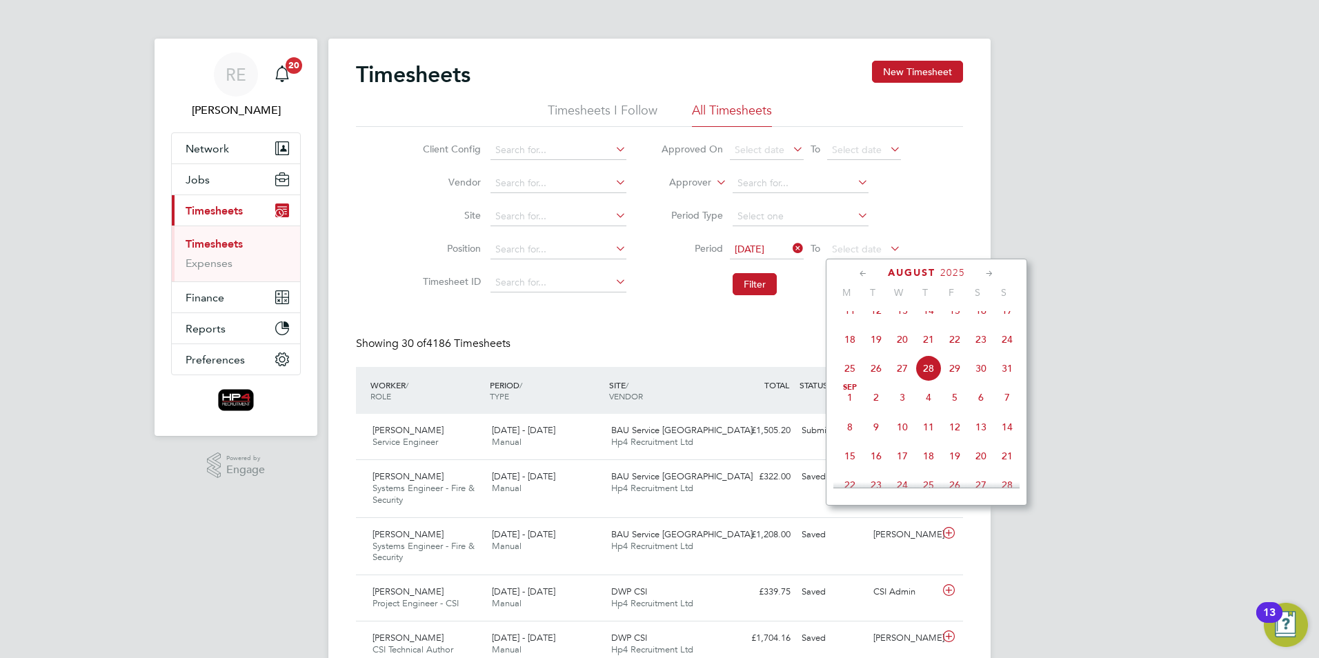
click at [991, 272] on icon at bounding box center [989, 273] width 13 height 15
click at [861, 270] on icon at bounding box center [863, 273] width 13 height 15
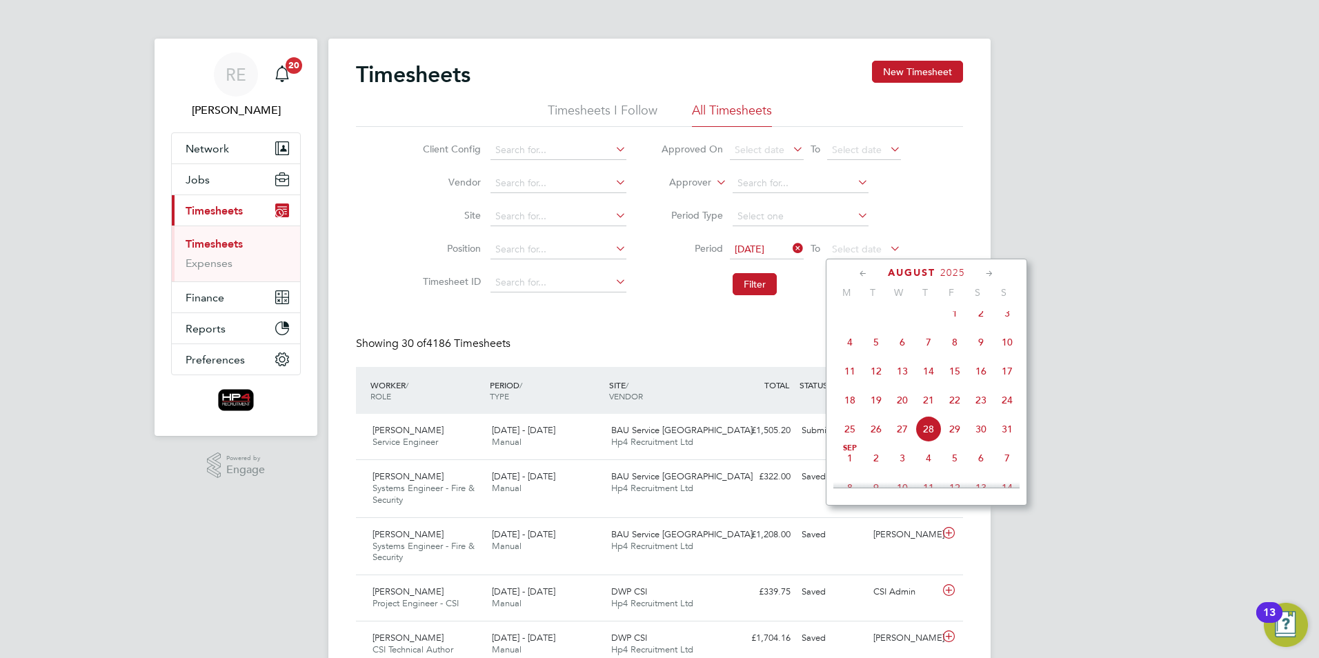
click at [861, 270] on icon at bounding box center [863, 273] width 13 height 15
click at [1004, 323] on span "6" at bounding box center [1007, 317] width 26 height 26
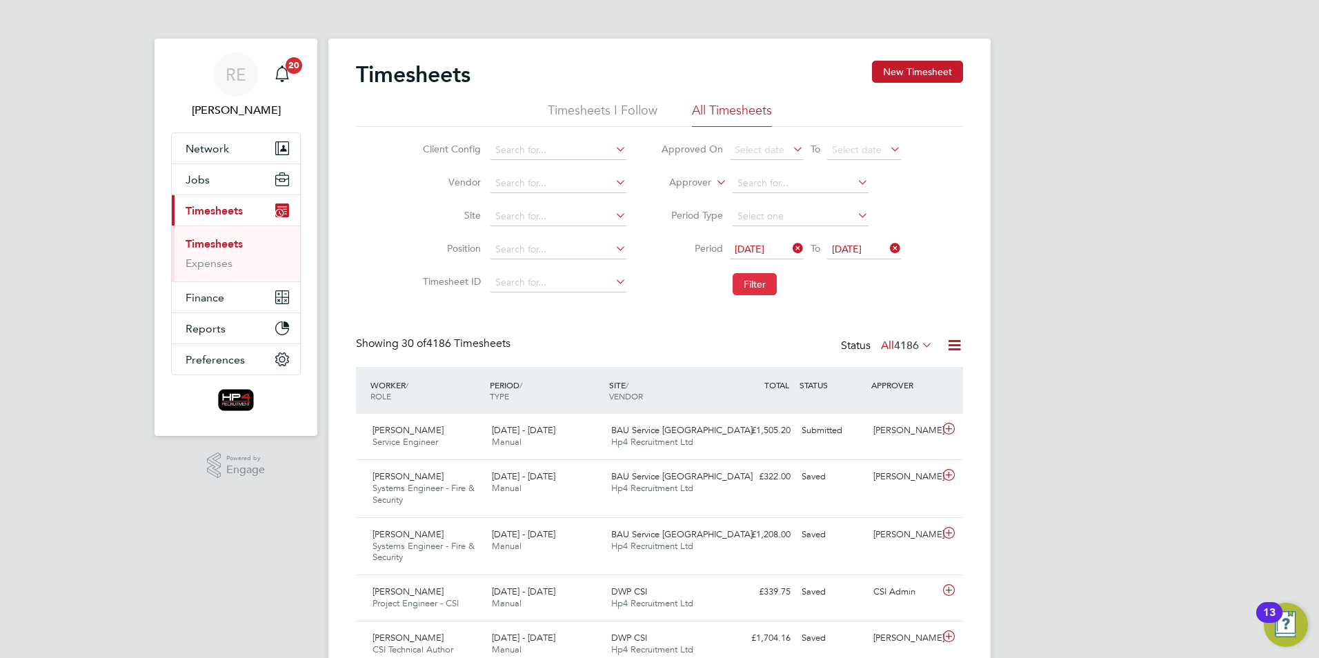
click at [766, 290] on button "Filter" at bounding box center [755, 284] width 44 height 22
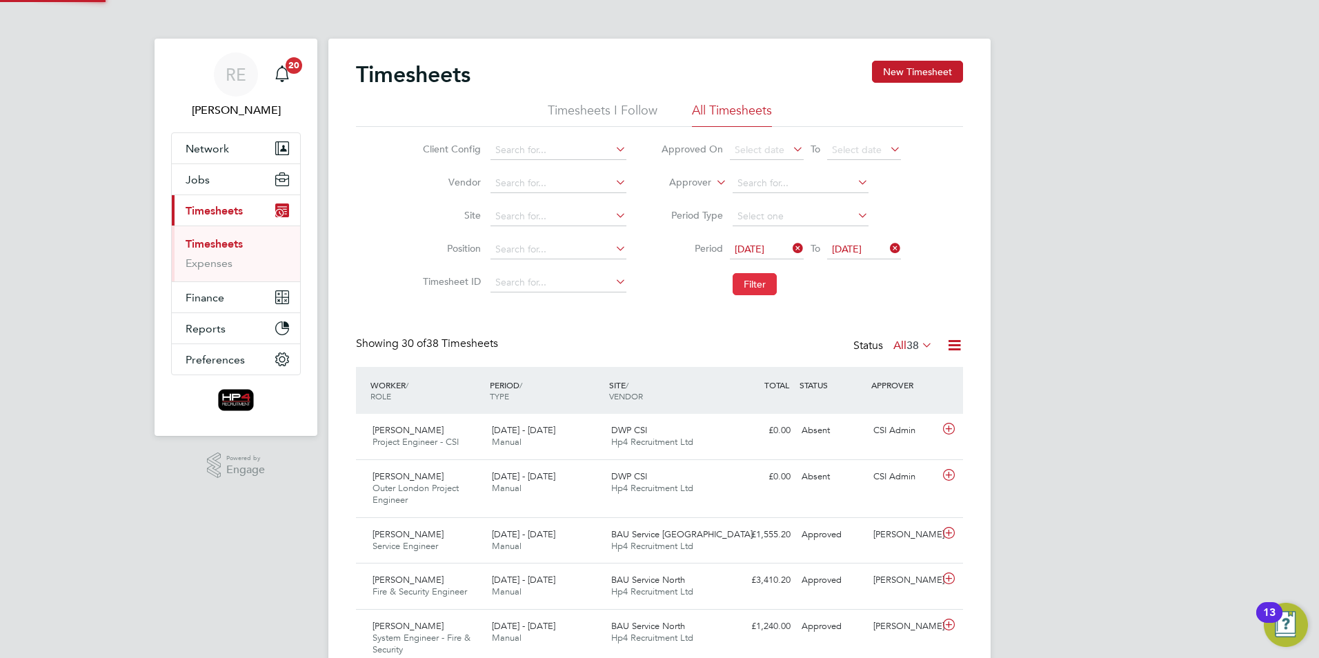
scroll to position [35, 120]
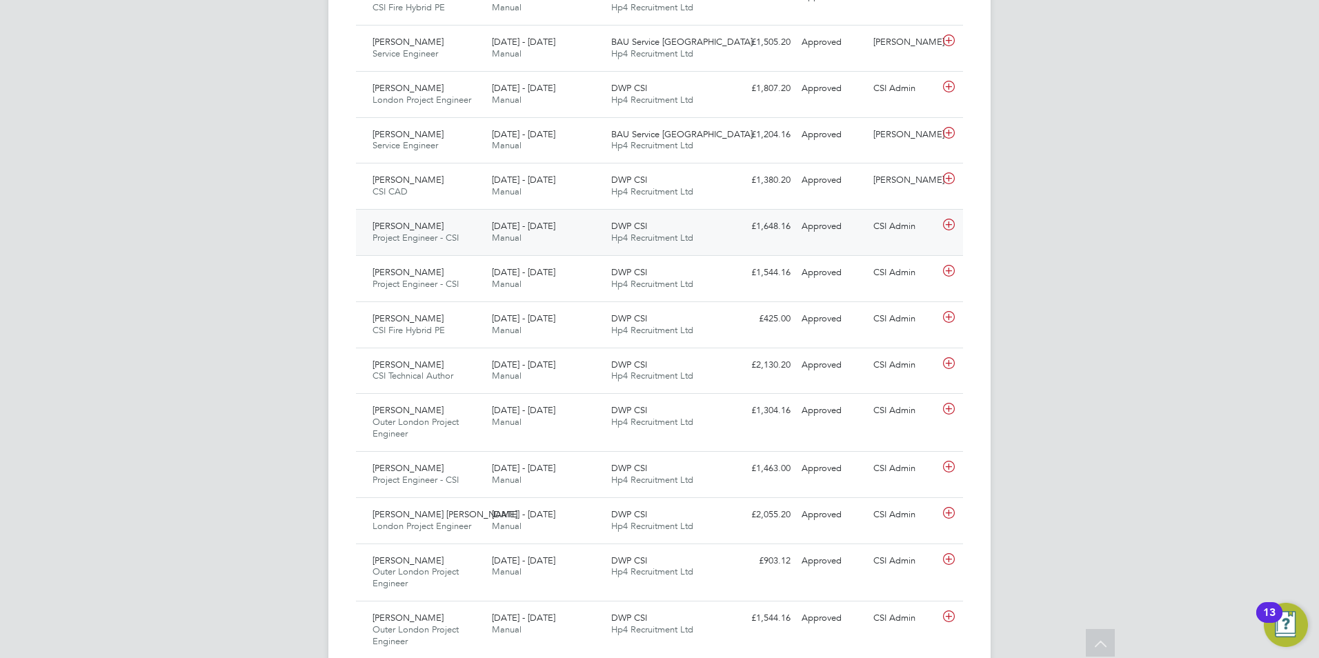
click at [443, 234] on span "Project Engineer - CSI" at bounding box center [415, 238] width 86 height 12
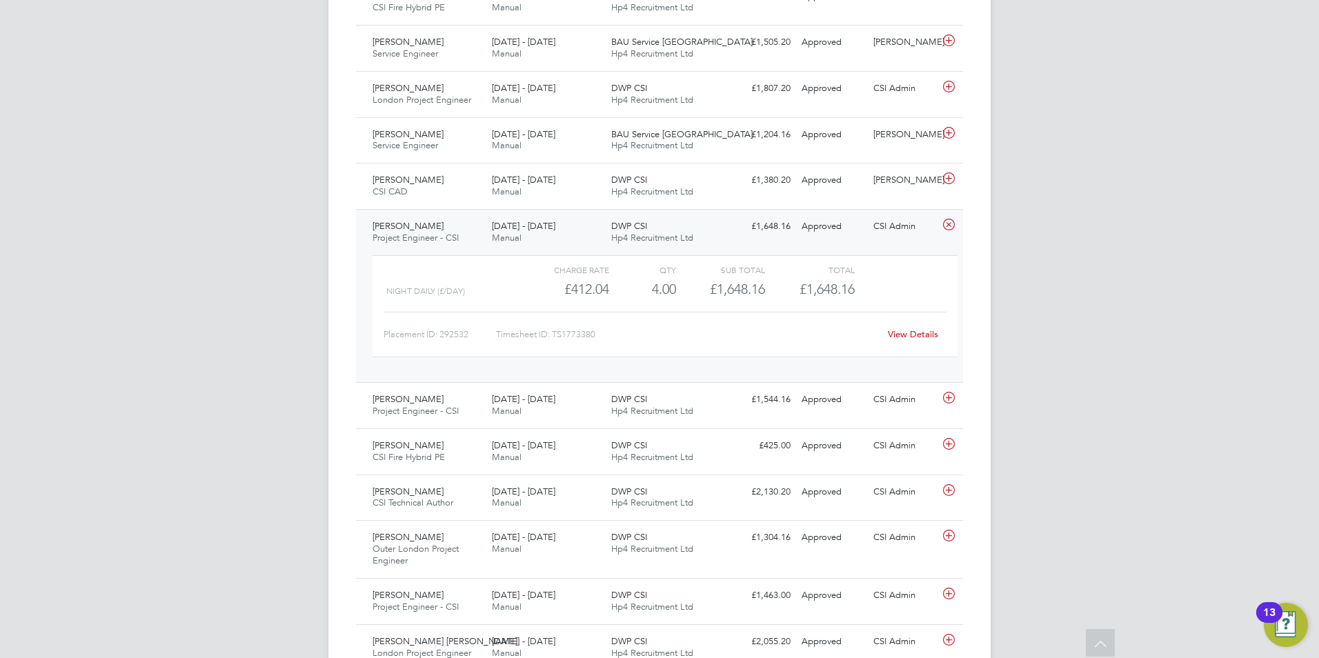
click at [919, 334] on link "View Details" at bounding box center [913, 334] width 50 height 12
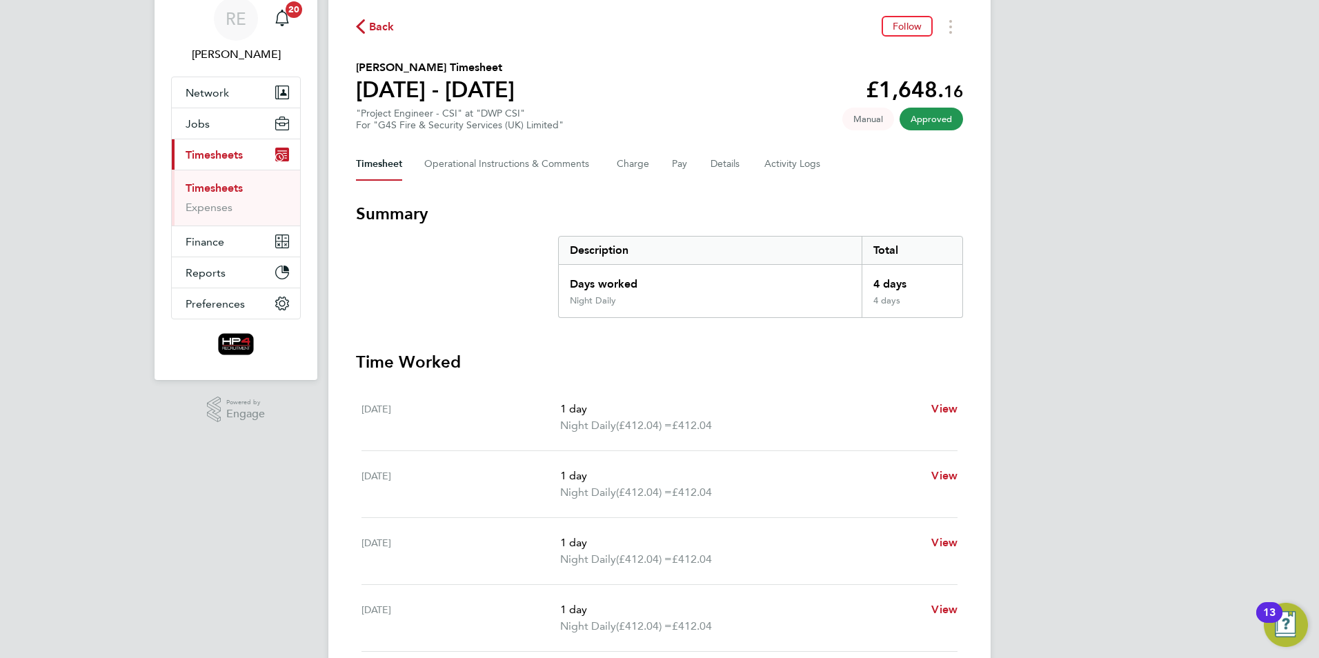
scroll to position [46, 0]
